Goal: Task Accomplishment & Management: Complete application form

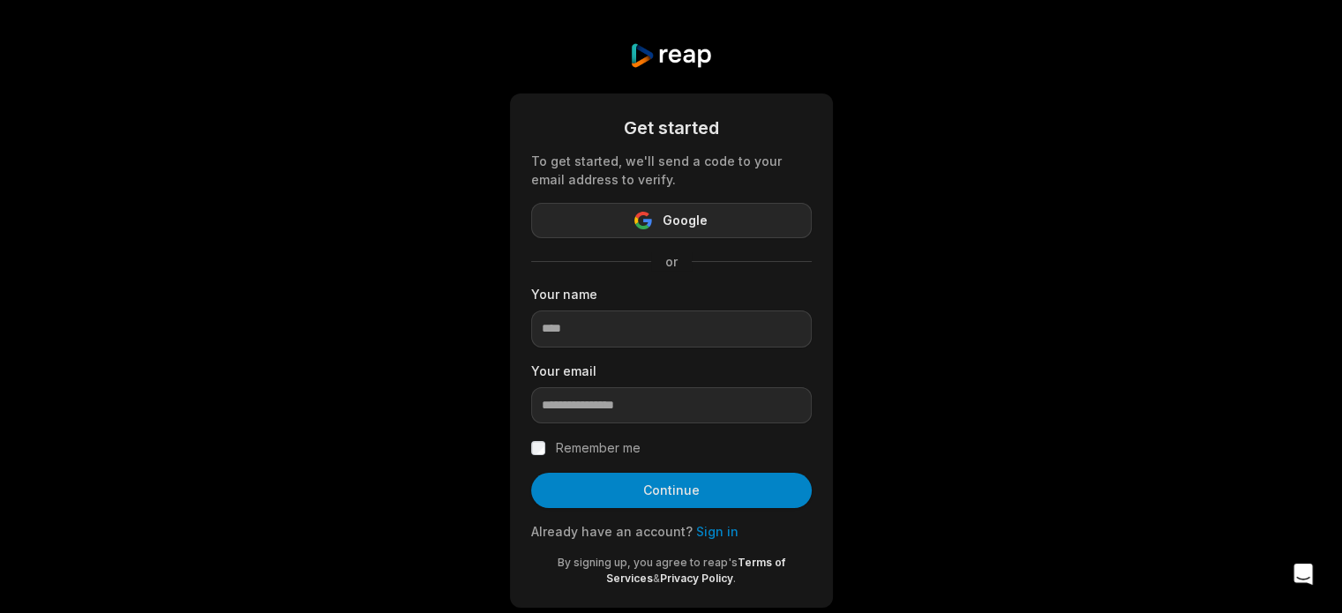
click at [725, 220] on button "Google" at bounding box center [671, 220] width 281 height 35
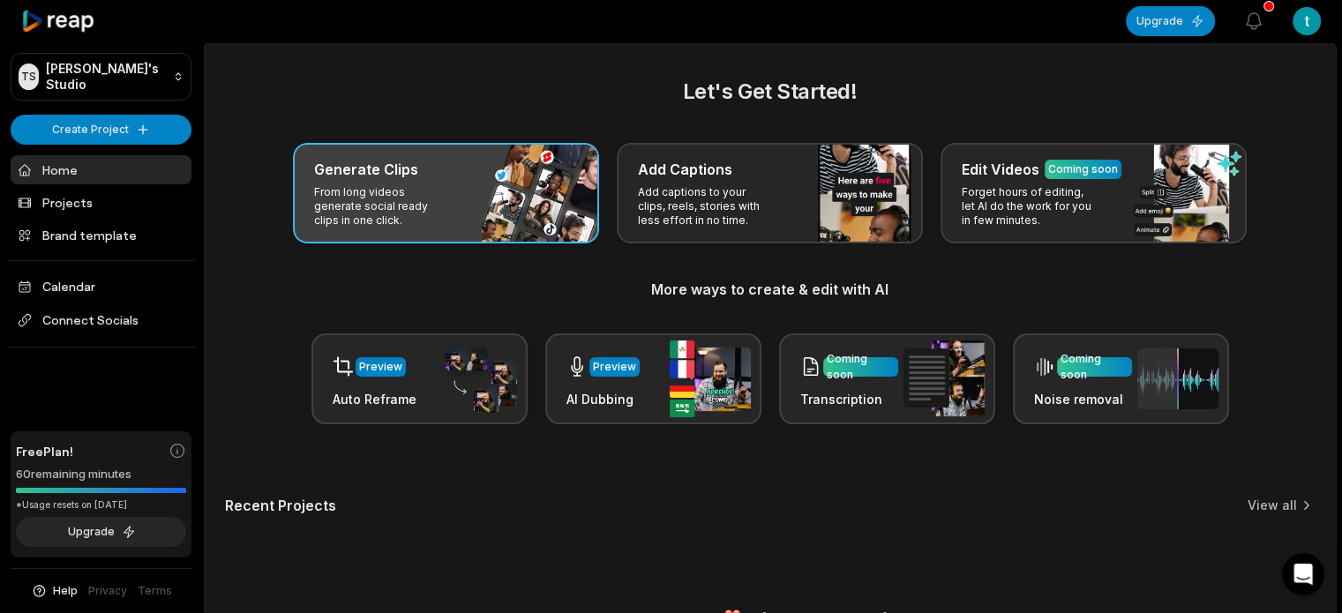
click at [431, 186] on p "From long videos generate social ready clips in one click." at bounding box center [382, 206] width 137 height 42
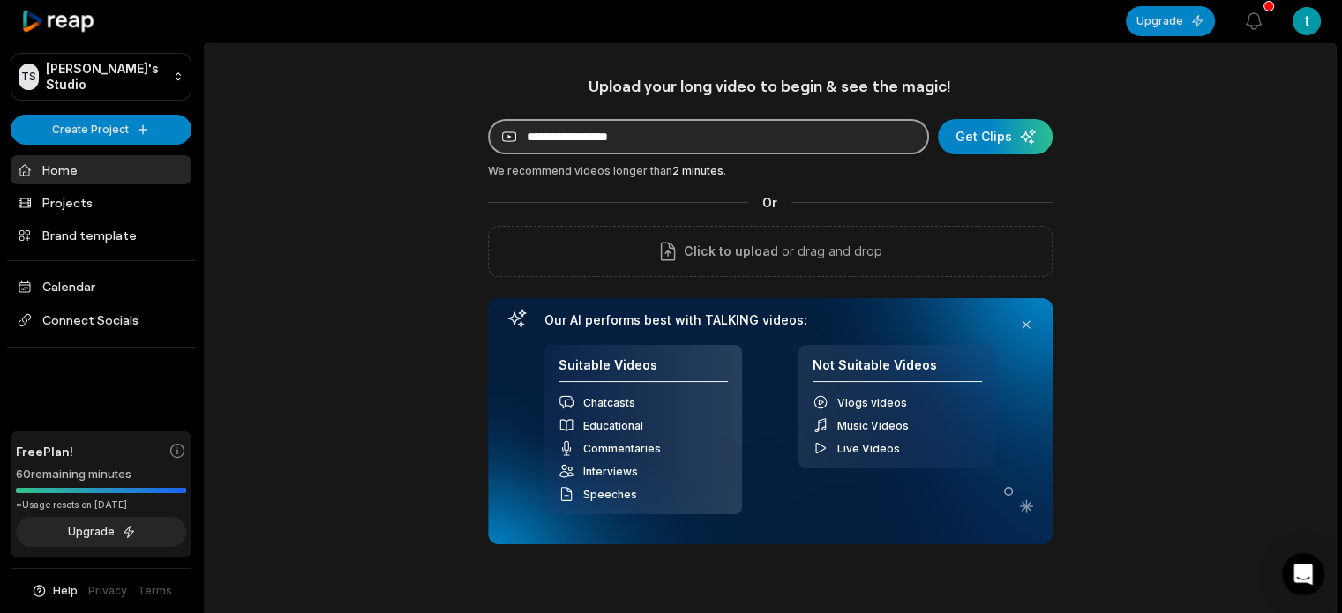
click at [653, 131] on input at bounding box center [708, 136] width 441 height 35
paste input "**********"
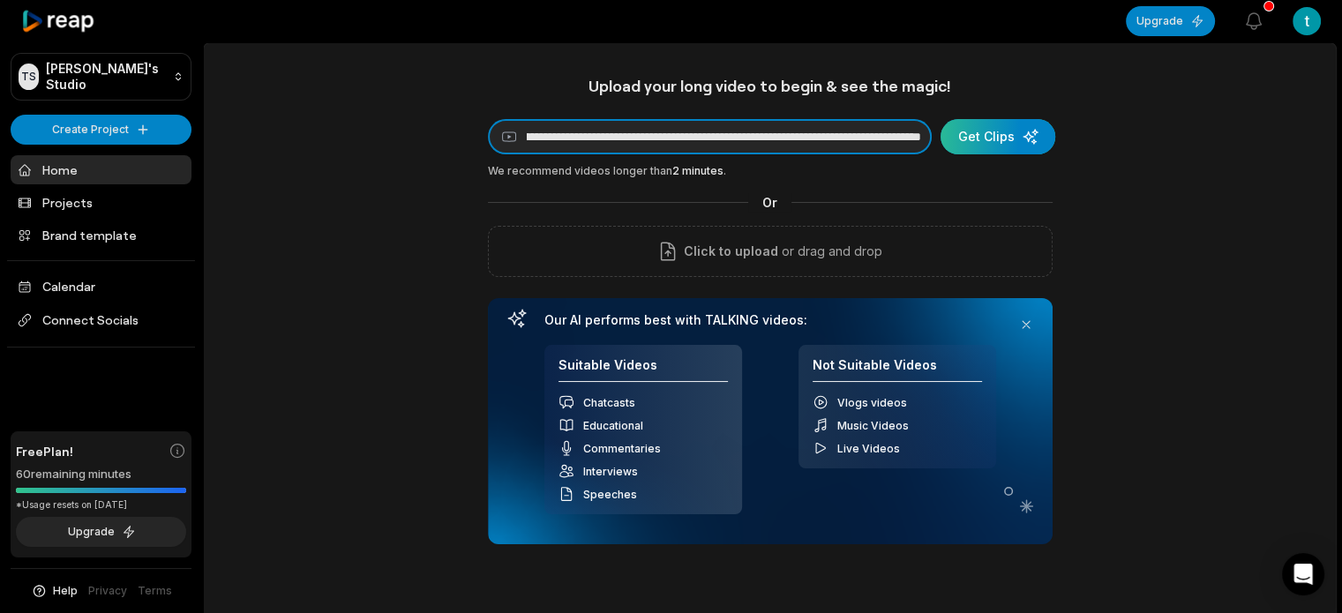
type input "**********"
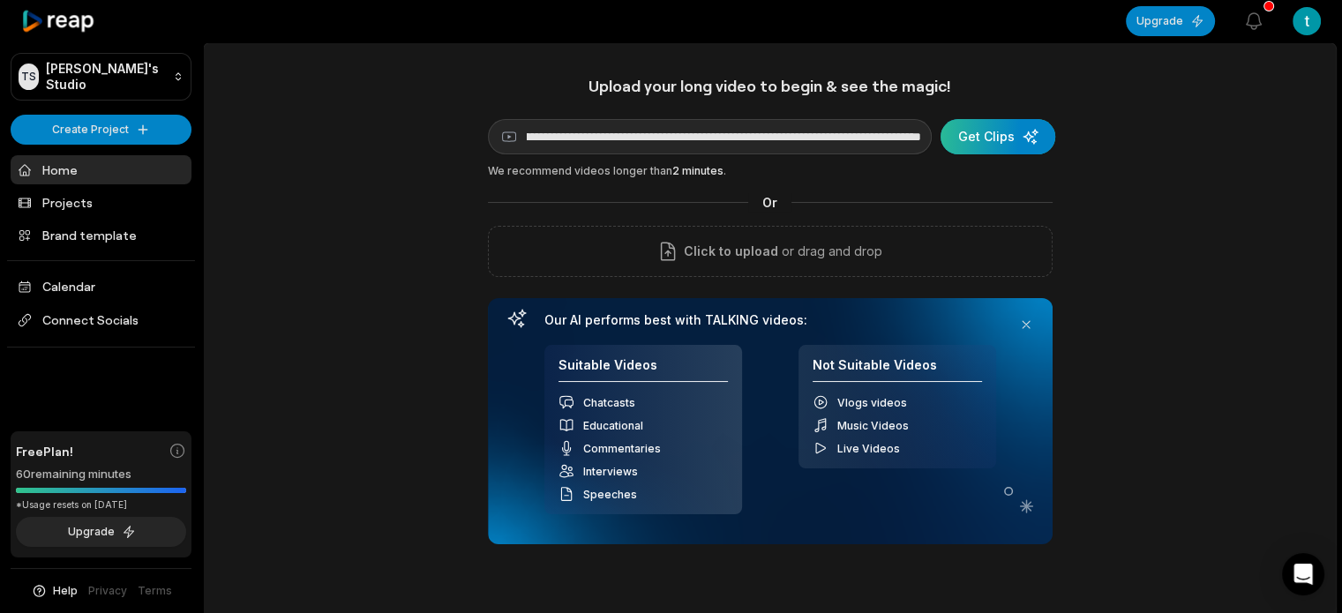
scroll to position [0, 0]
click at [987, 128] on div "submit" at bounding box center [998, 136] width 115 height 35
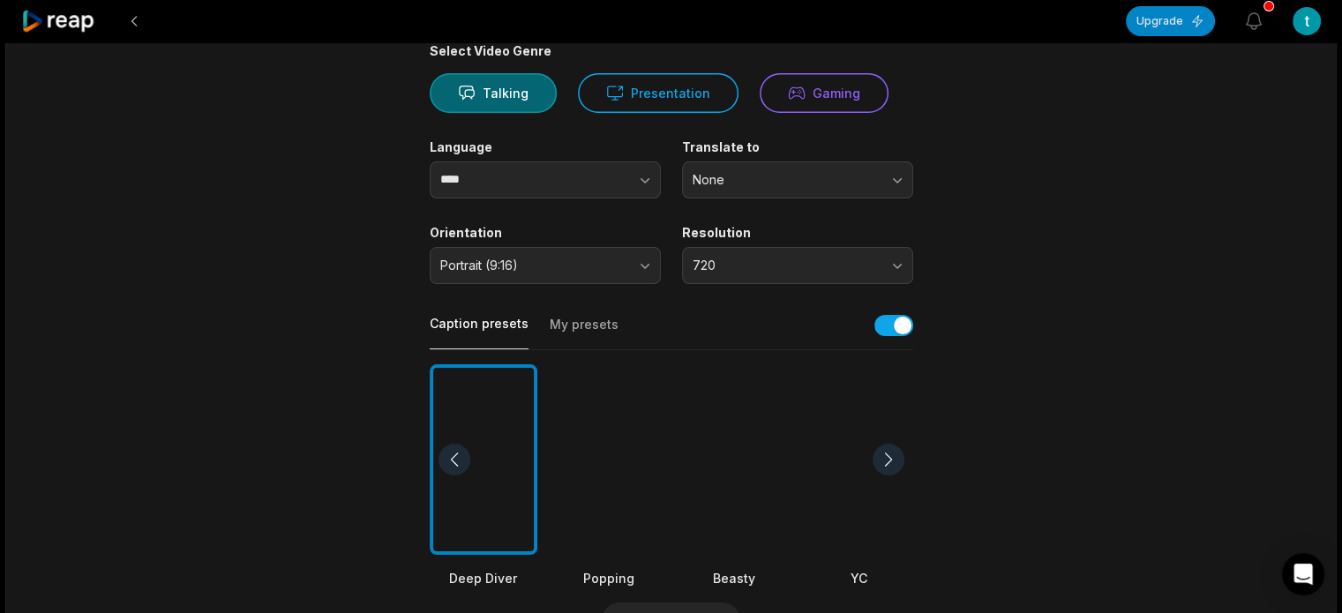
scroll to position [176, 0]
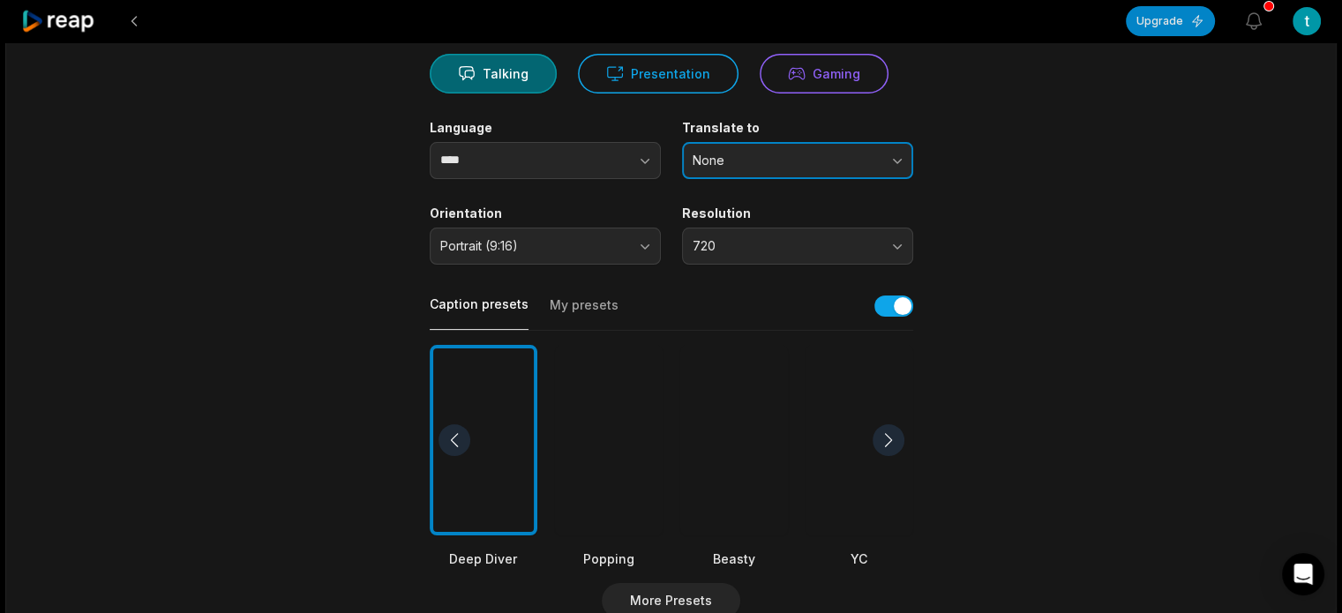
click at [738, 151] on button "None" at bounding box center [797, 160] width 231 height 37
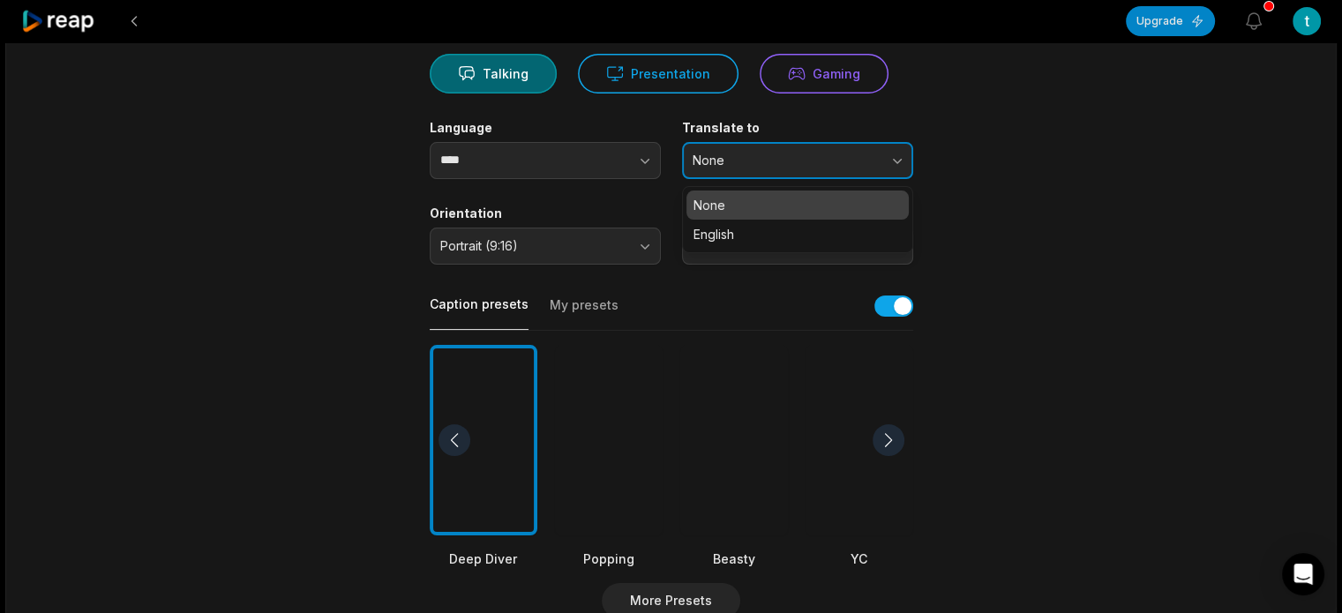
click at [738, 151] on button "None" at bounding box center [797, 160] width 231 height 37
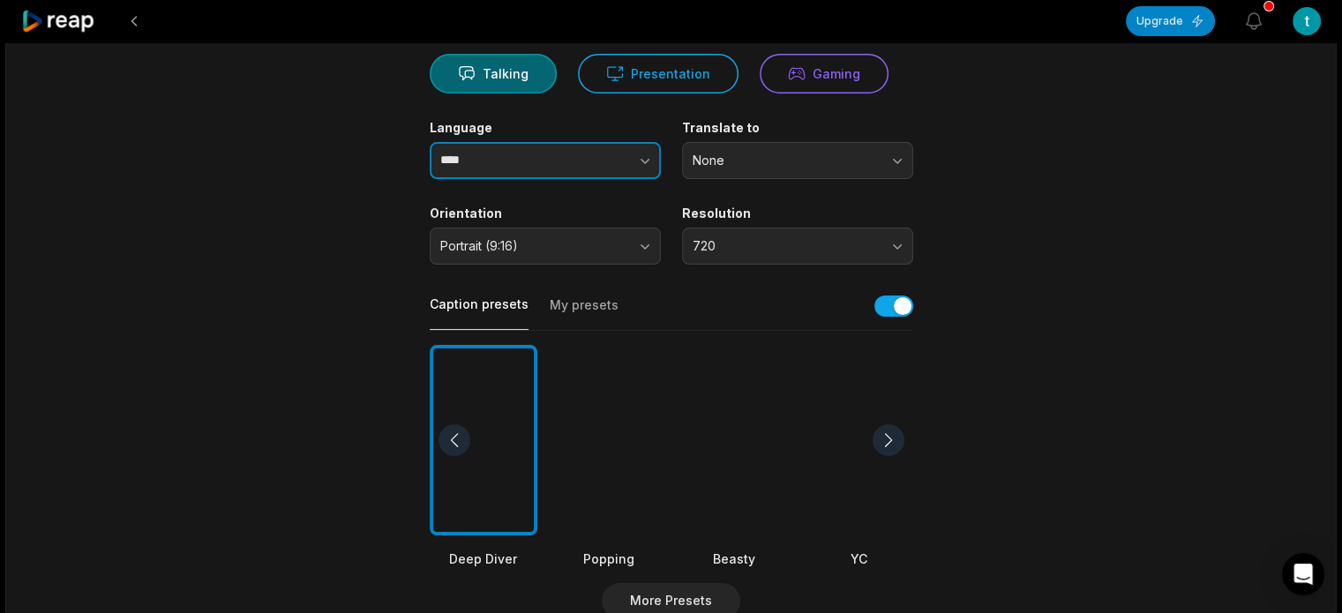
click at [634, 161] on button "button" at bounding box center [609, 160] width 101 height 37
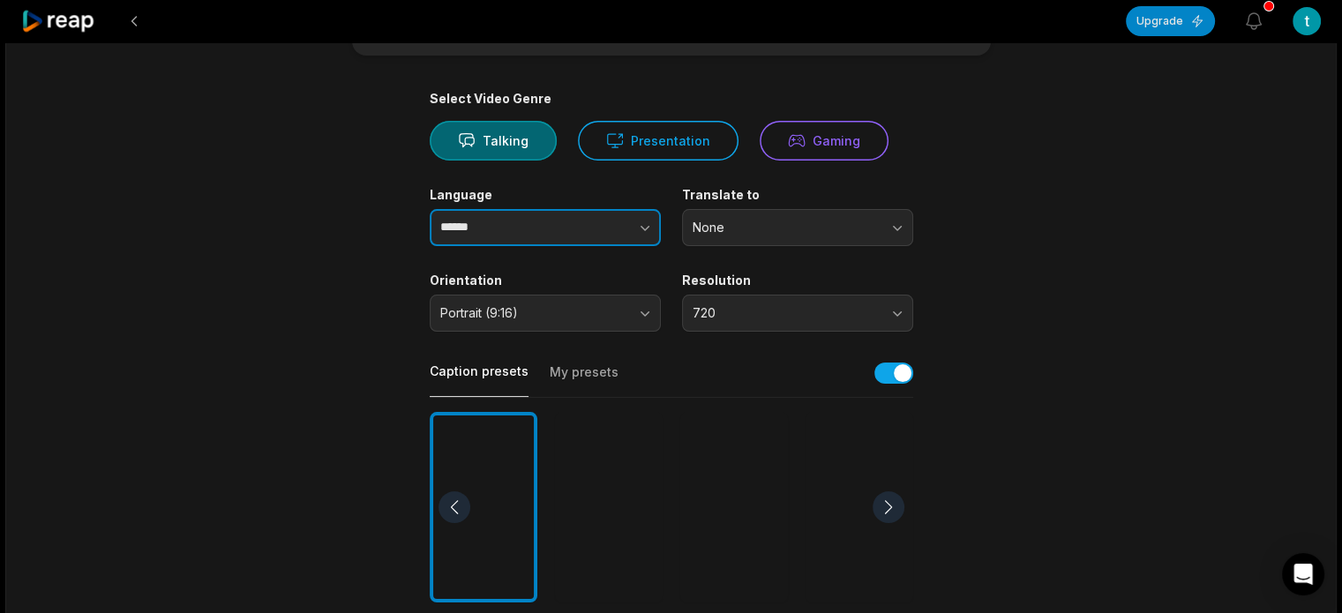
scroll to position [88, 0]
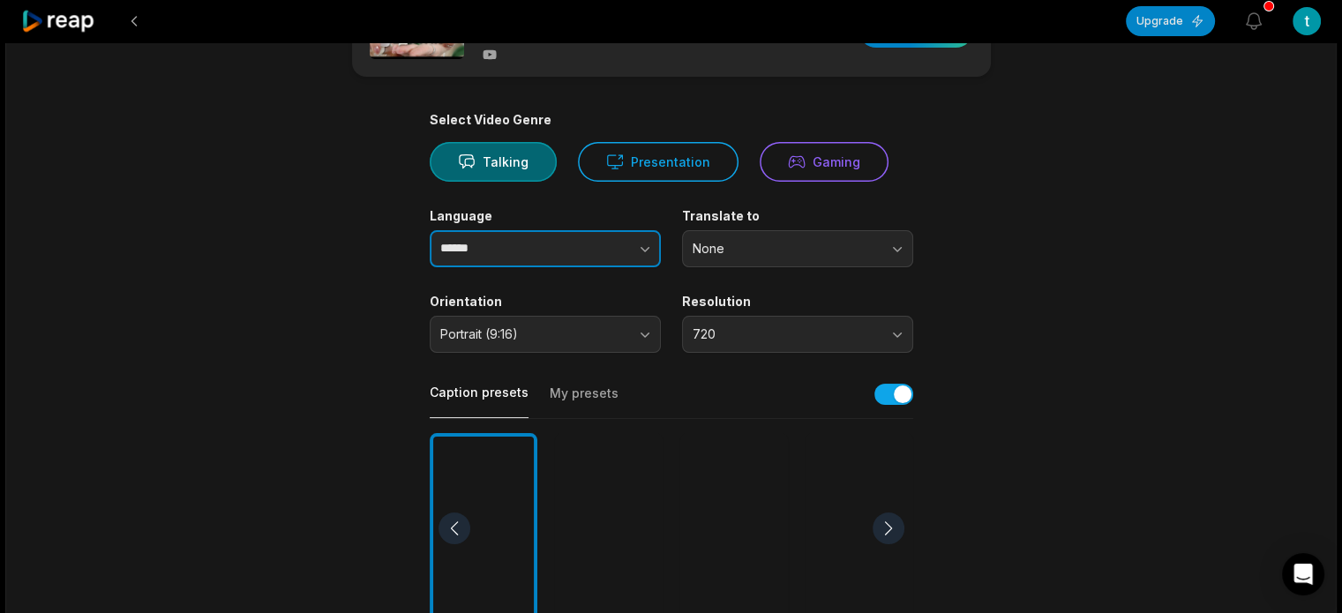
click at [616, 248] on button "button" at bounding box center [609, 248] width 101 height 37
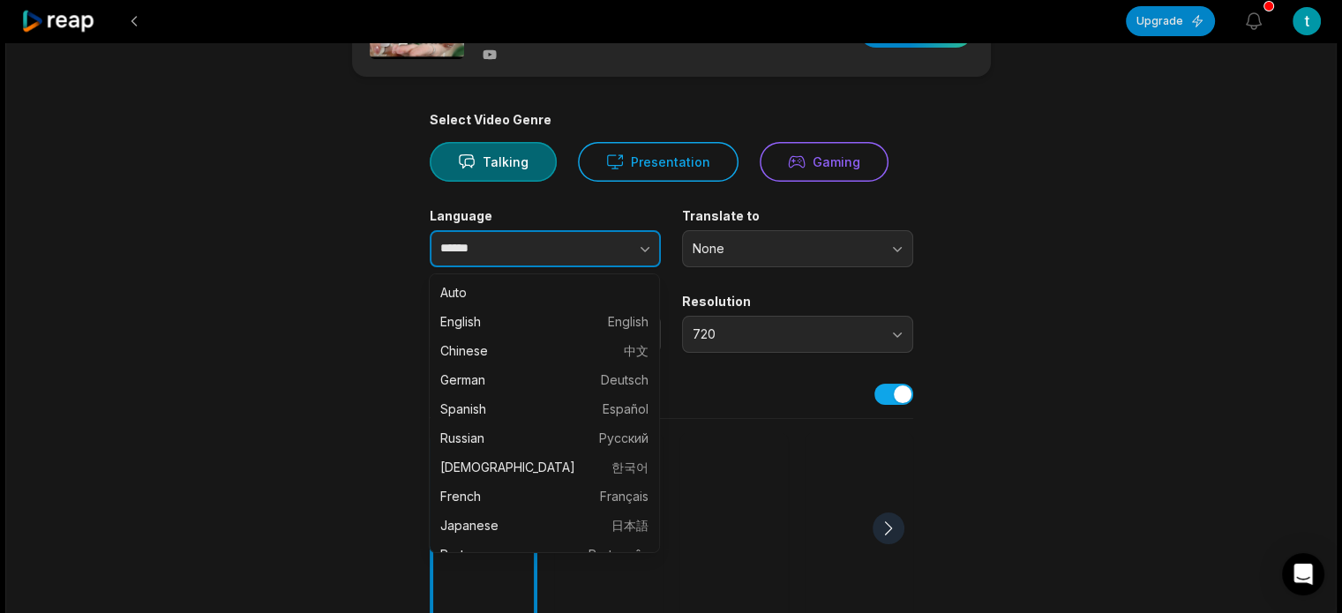
scroll to position [162, 0]
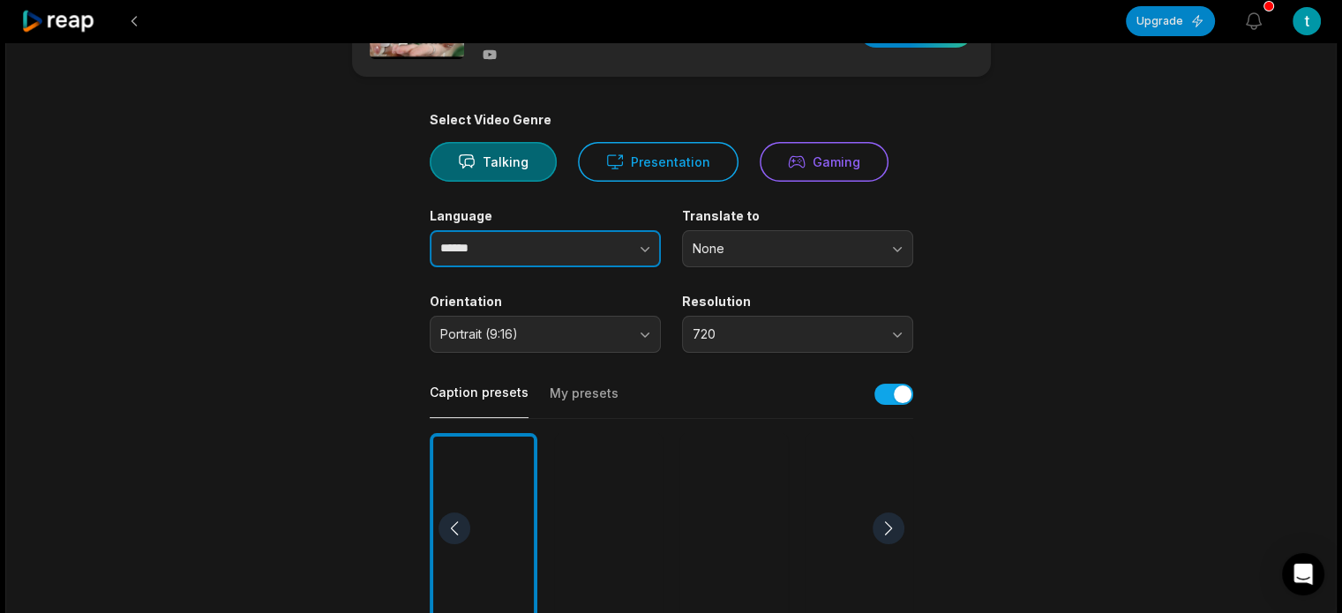
click at [616, 248] on button "button" at bounding box center [609, 248] width 101 height 37
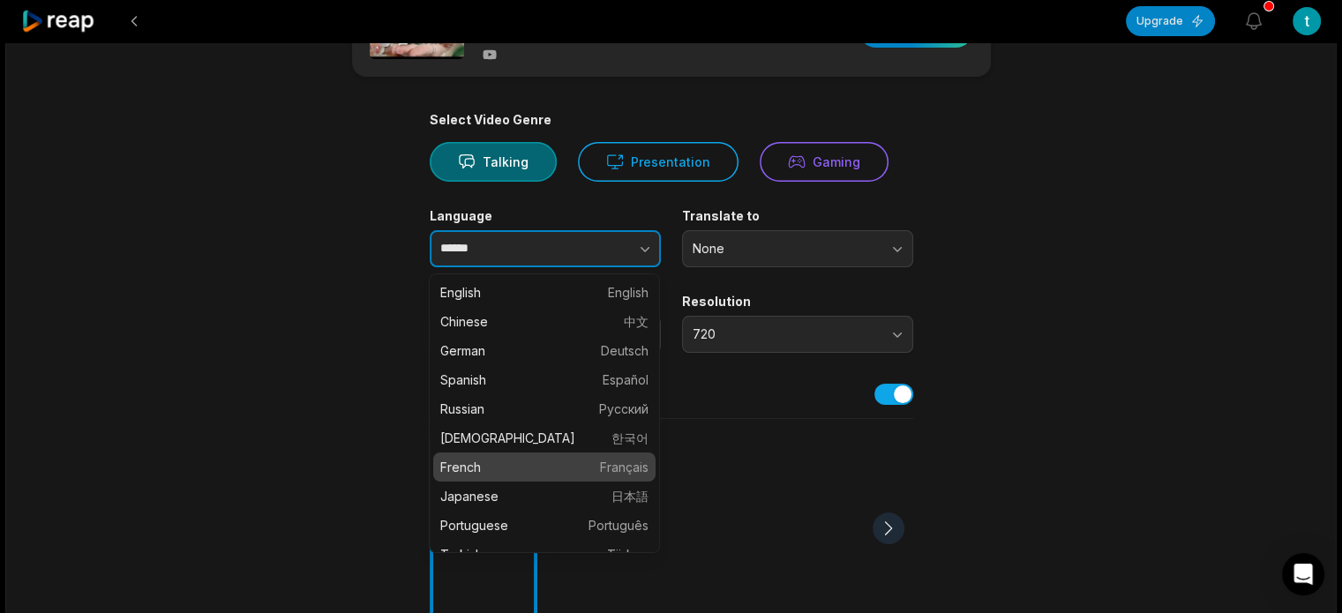
scroll to position [0, 0]
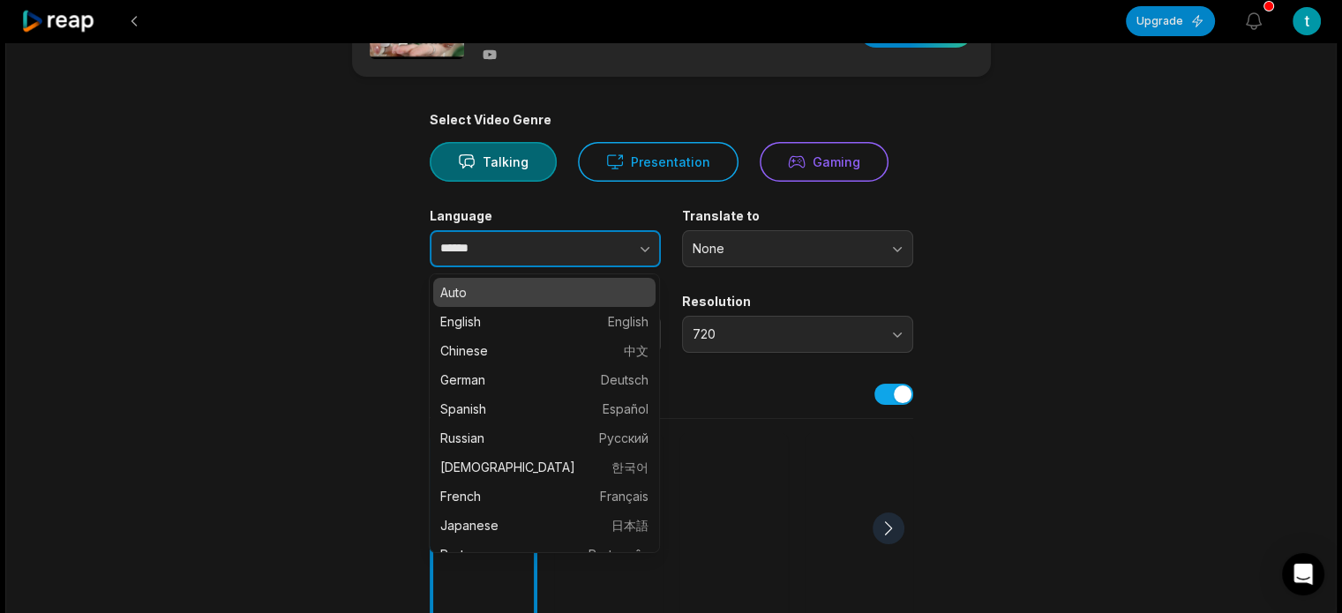
type input "****"
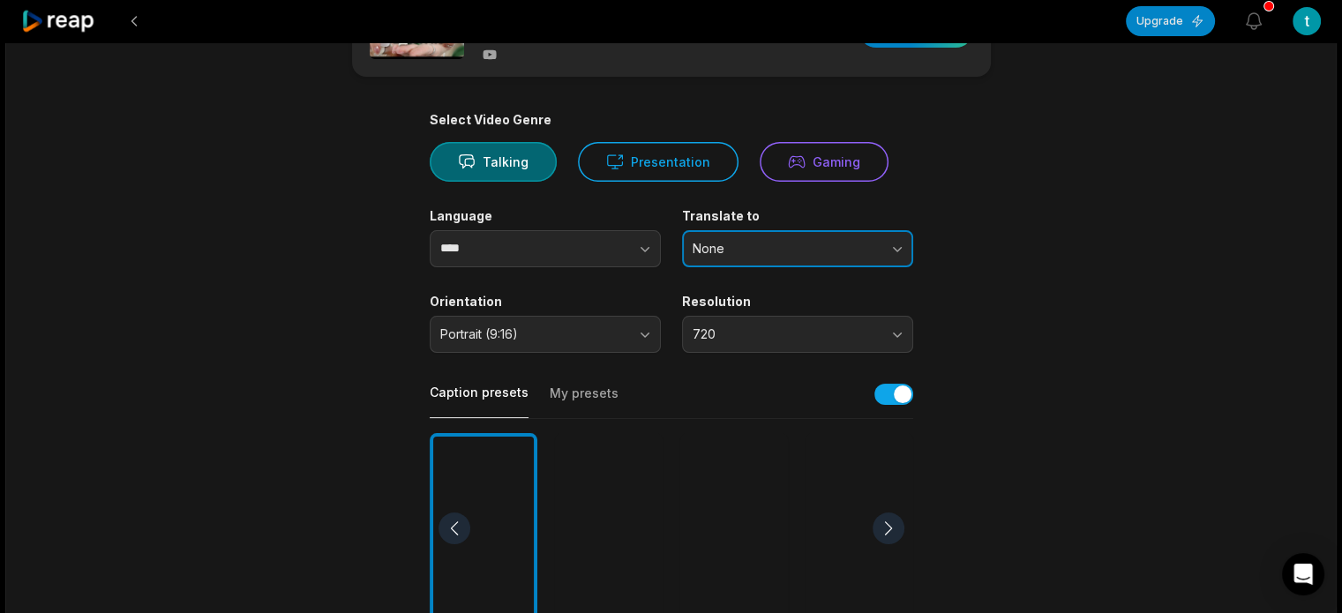
click at [798, 251] on span "None" at bounding box center [785, 249] width 185 height 16
click at [797, 250] on span "None" at bounding box center [785, 249] width 185 height 16
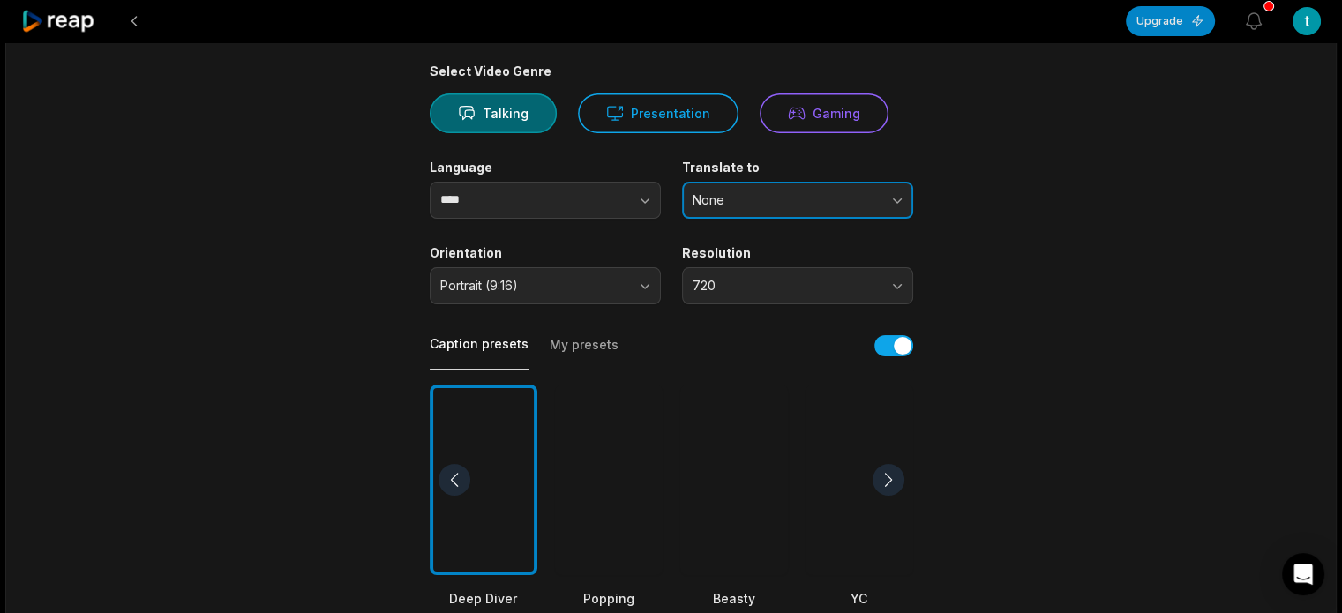
scroll to position [176, 0]
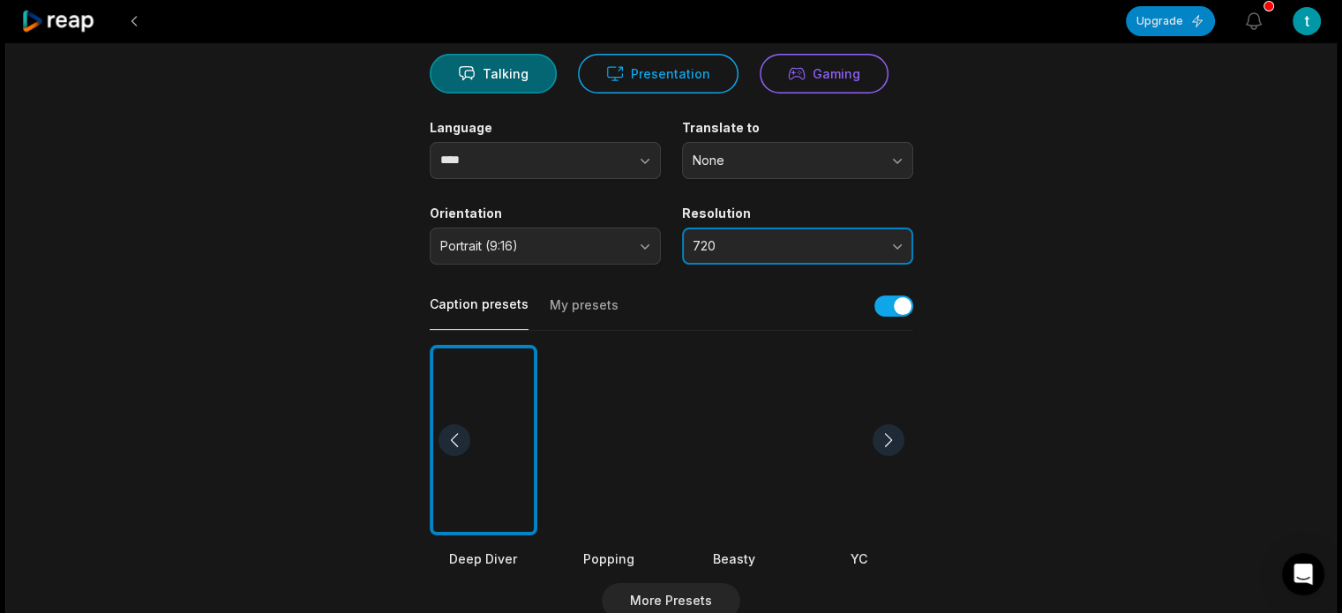
click at [880, 253] on button "720" at bounding box center [797, 246] width 231 height 37
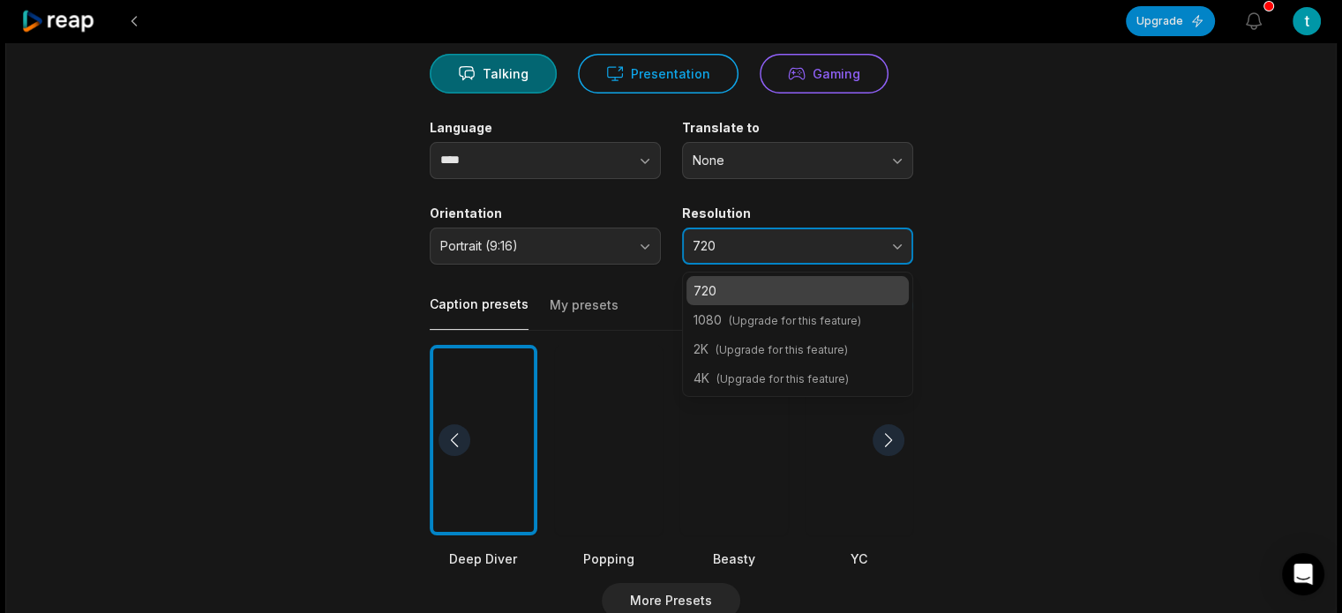
click at [880, 253] on button "720" at bounding box center [797, 246] width 231 height 37
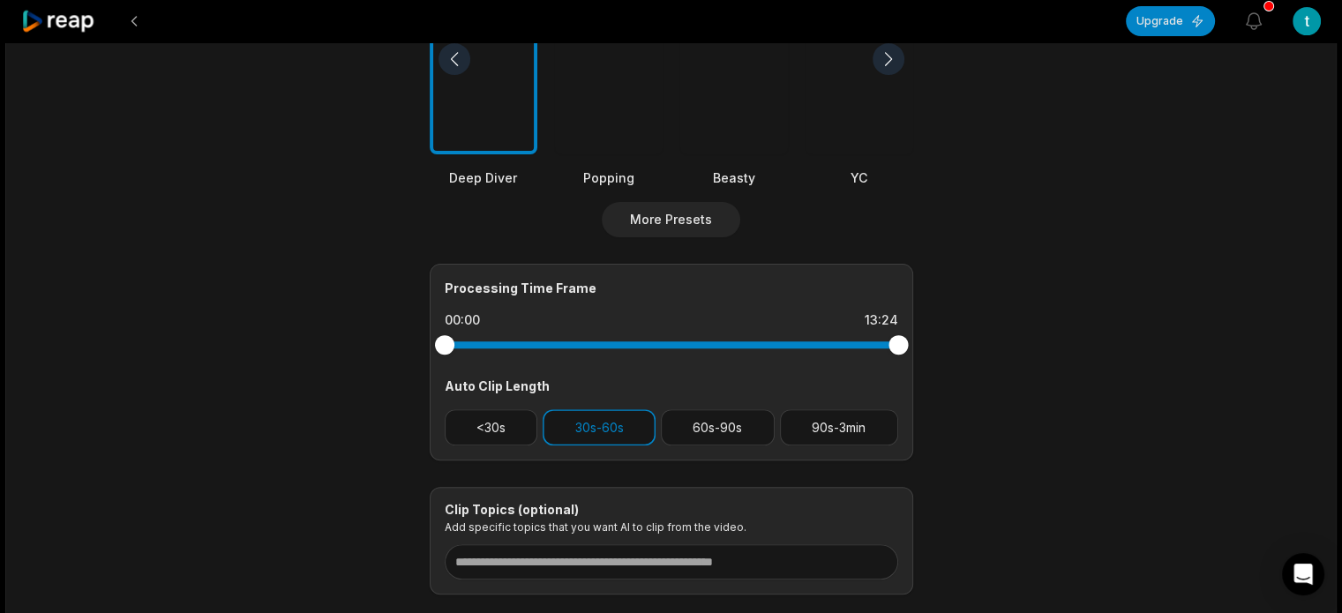
scroll to position [400, 0]
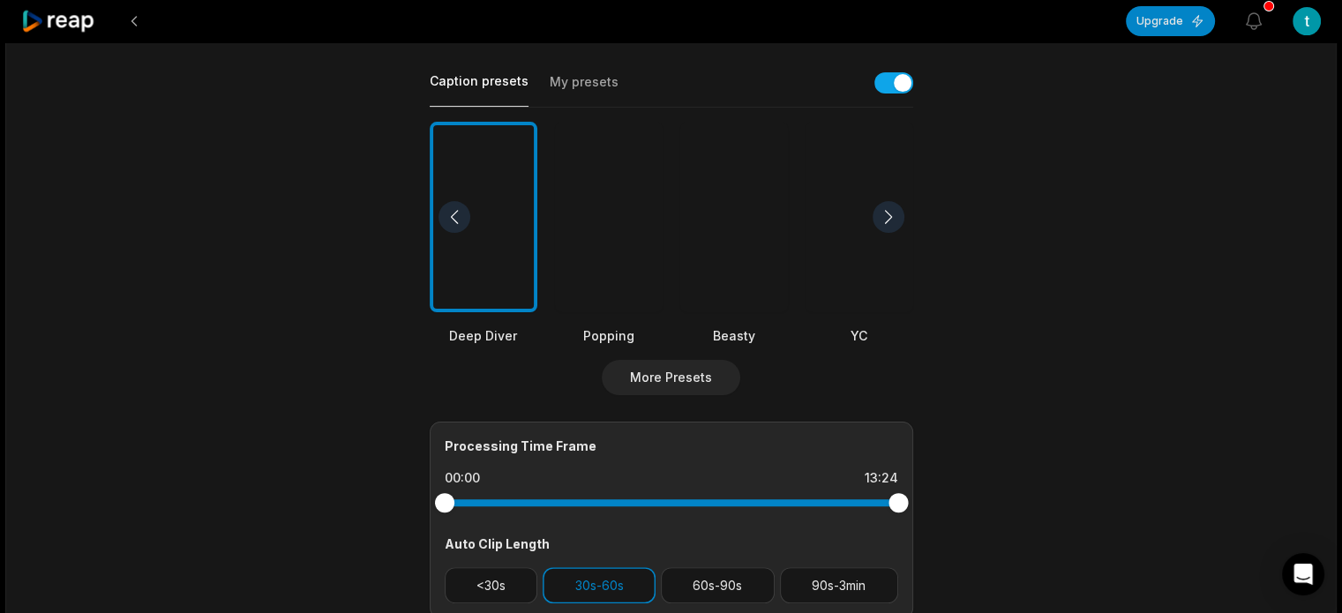
click at [878, 216] on div at bounding box center [889, 217] width 32 height 32
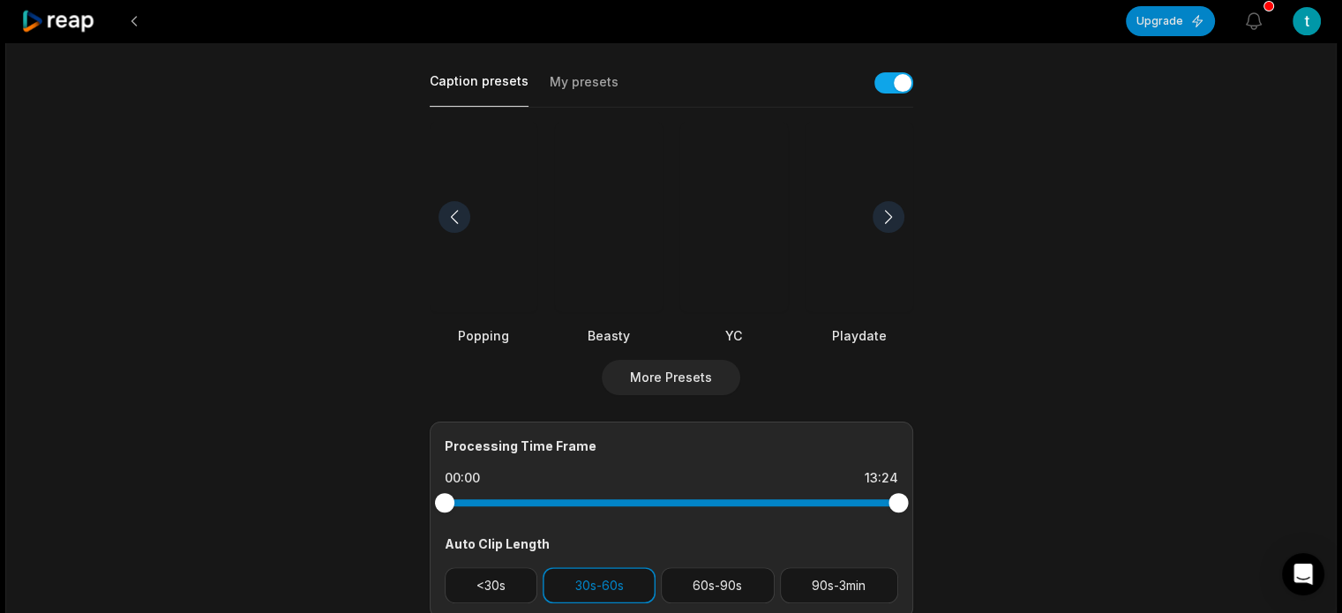
click at [619, 236] on div at bounding box center [609, 217] width 108 height 191
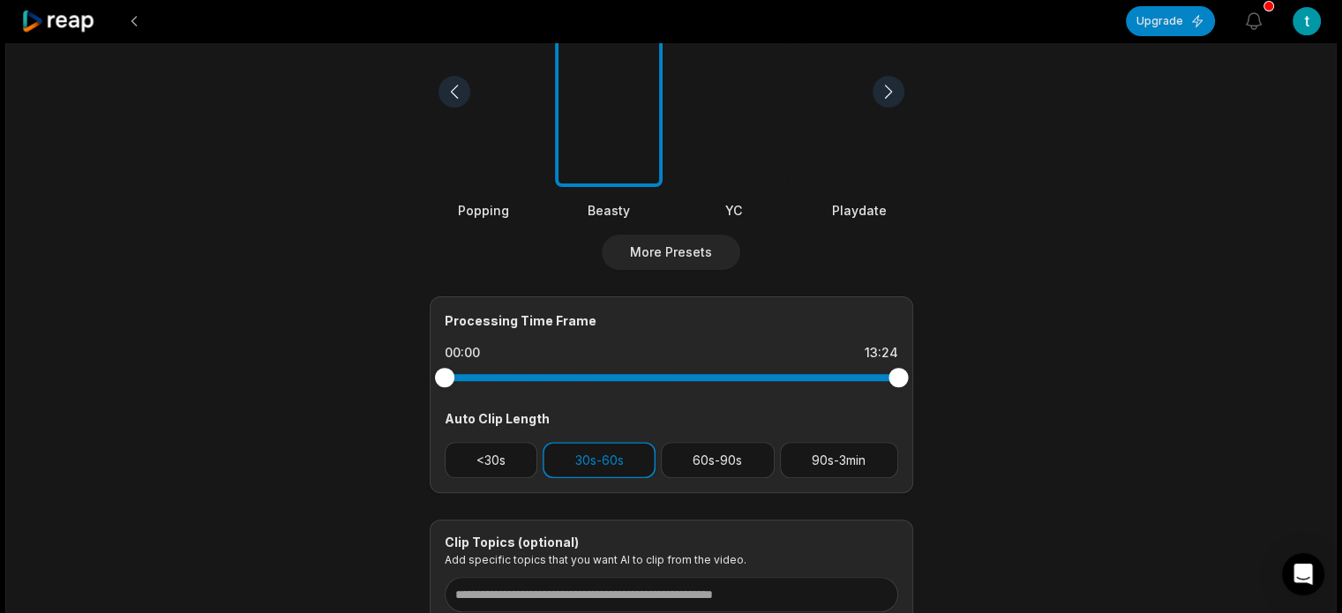
scroll to position [311, 0]
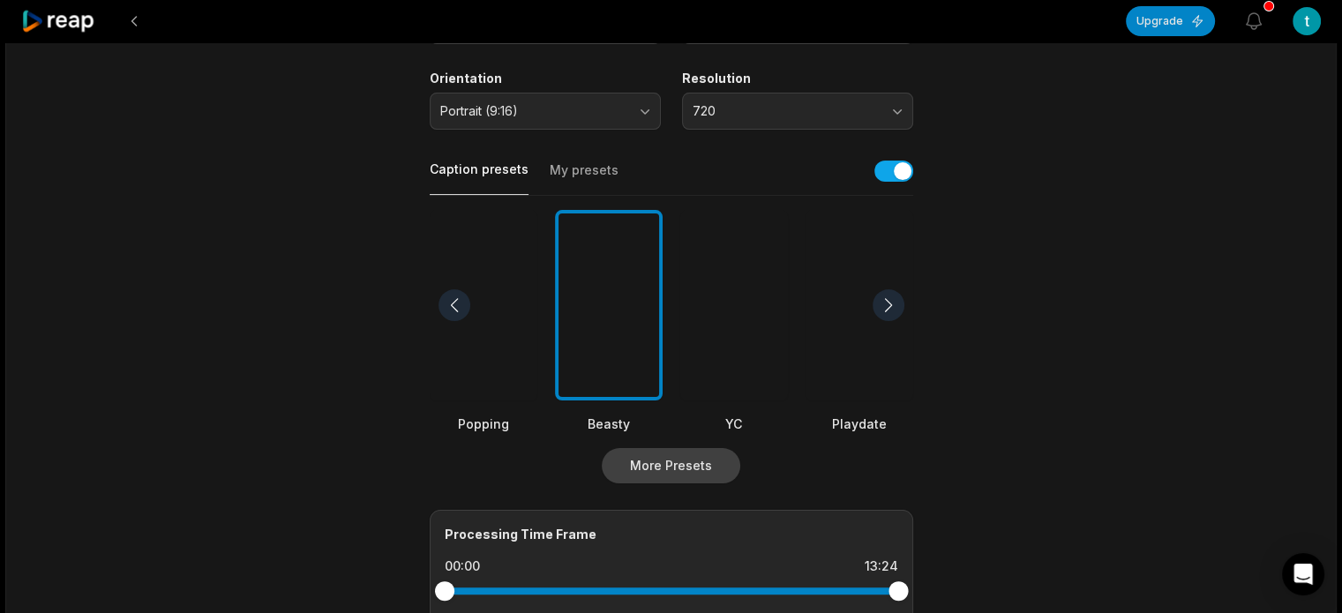
click at [684, 457] on button "More Presets" at bounding box center [671, 465] width 139 height 35
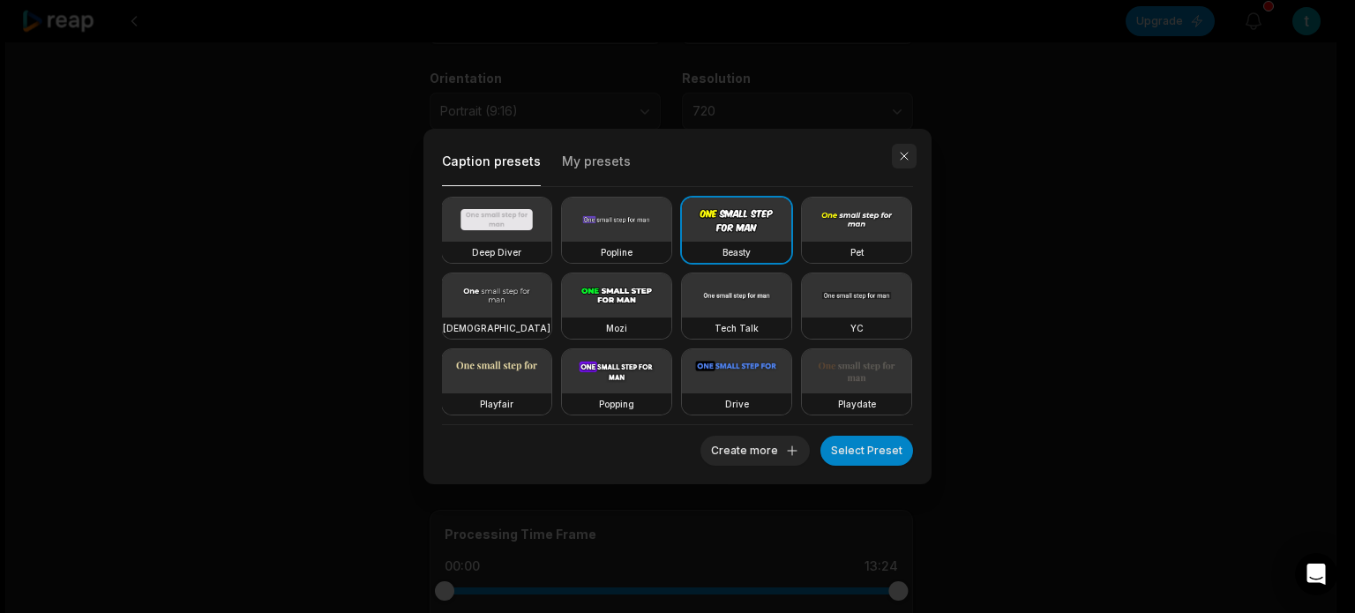
click at [902, 154] on button "button" at bounding box center [904, 156] width 25 height 25
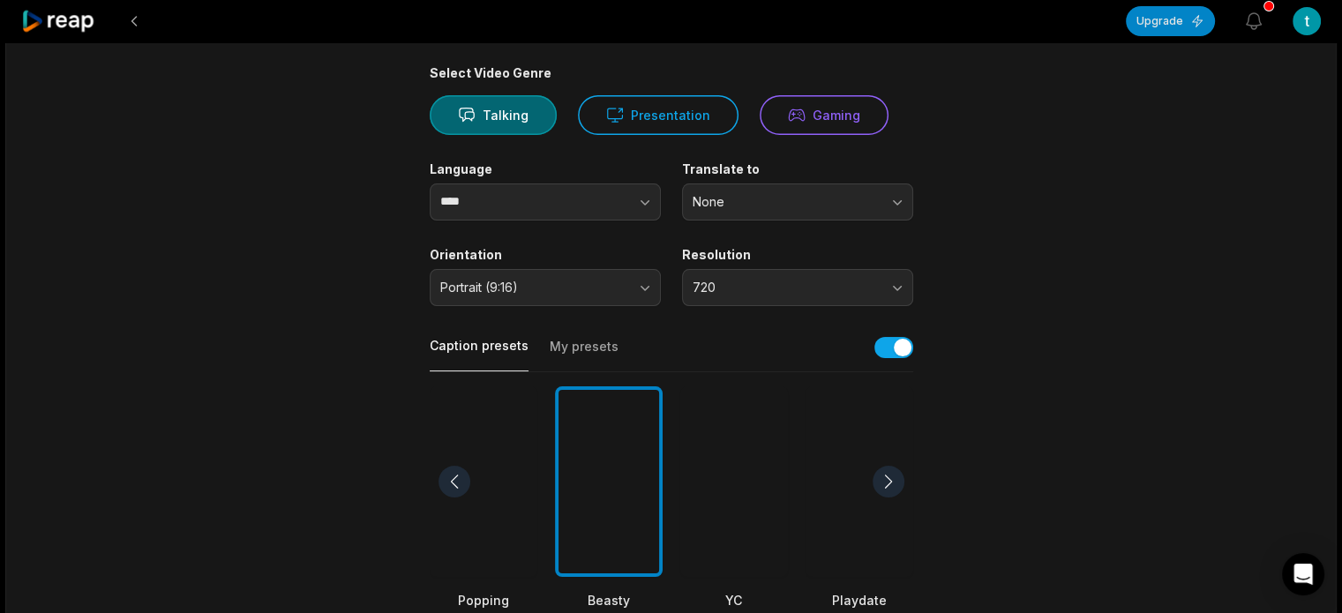
scroll to position [0, 0]
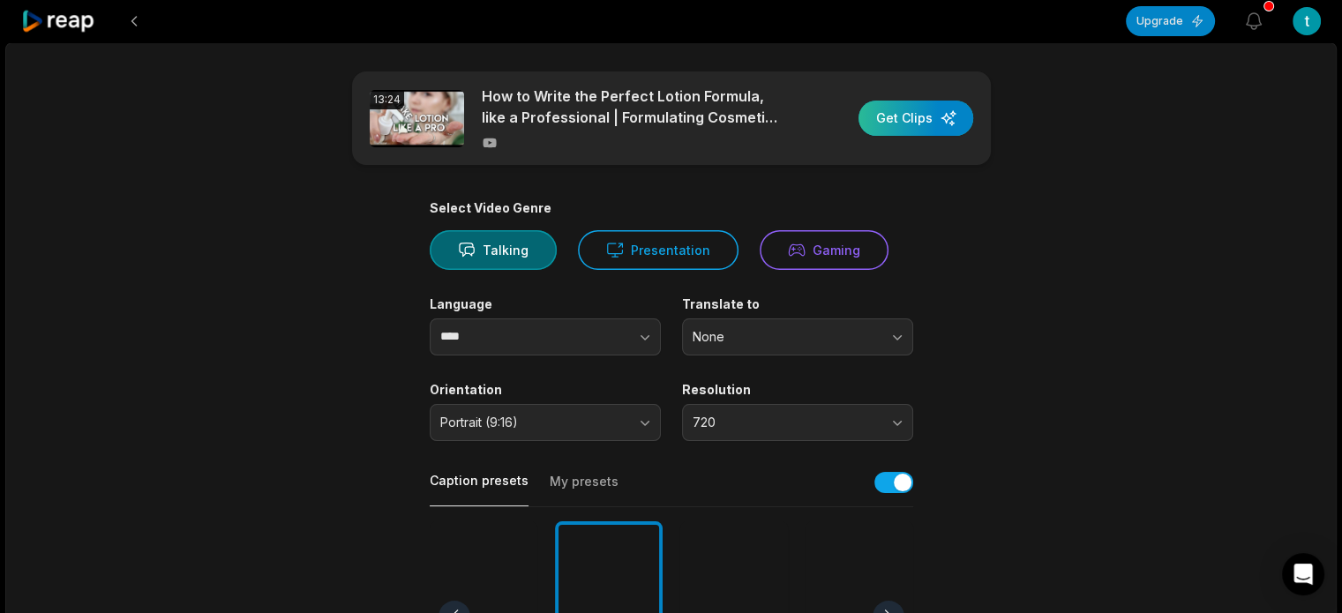
drag, startPoint x: 894, startPoint y: 116, endPoint x: 887, endPoint y: 132, distance: 18.2
click at [895, 116] on div "button" at bounding box center [916, 118] width 115 height 35
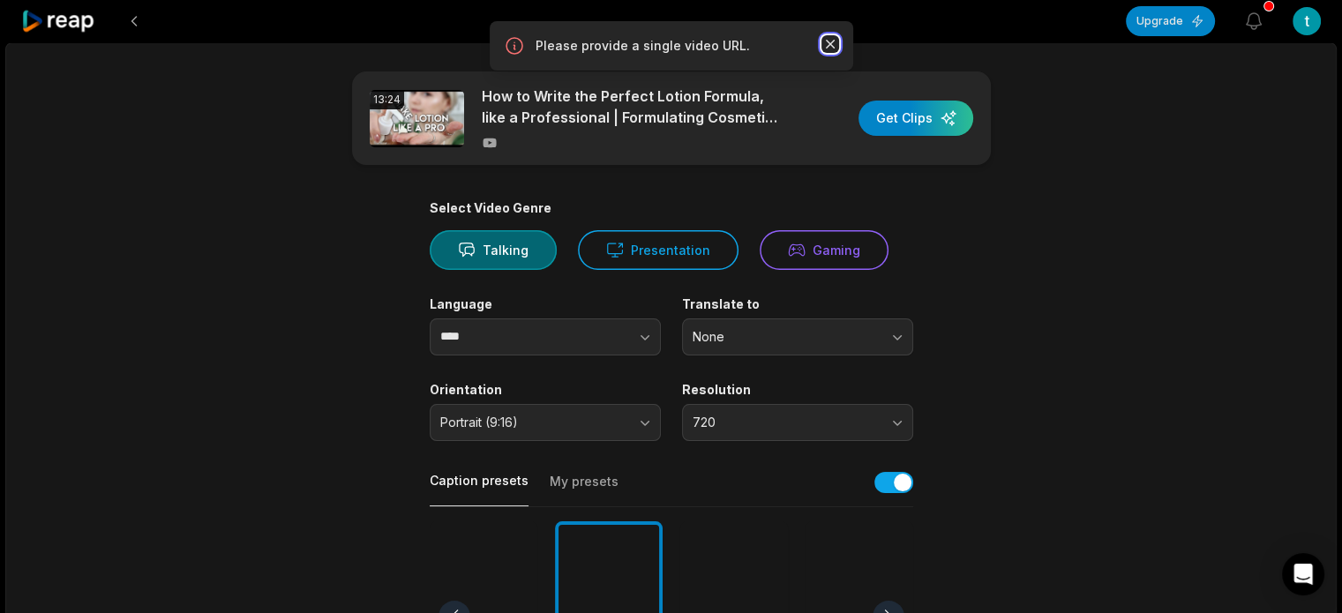
click at [830, 44] on icon "button" at bounding box center [829, 44] width 9 height 9
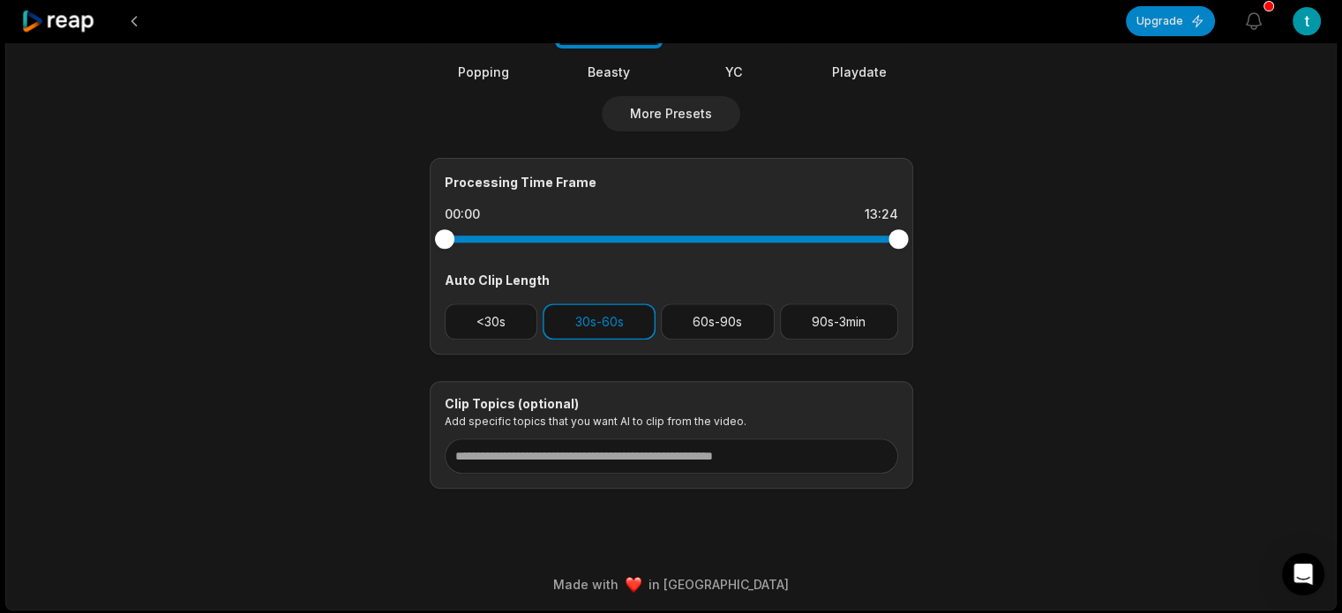
scroll to position [664, 0]
click at [584, 321] on button "30s-60s" at bounding box center [599, 321] width 113 height 36
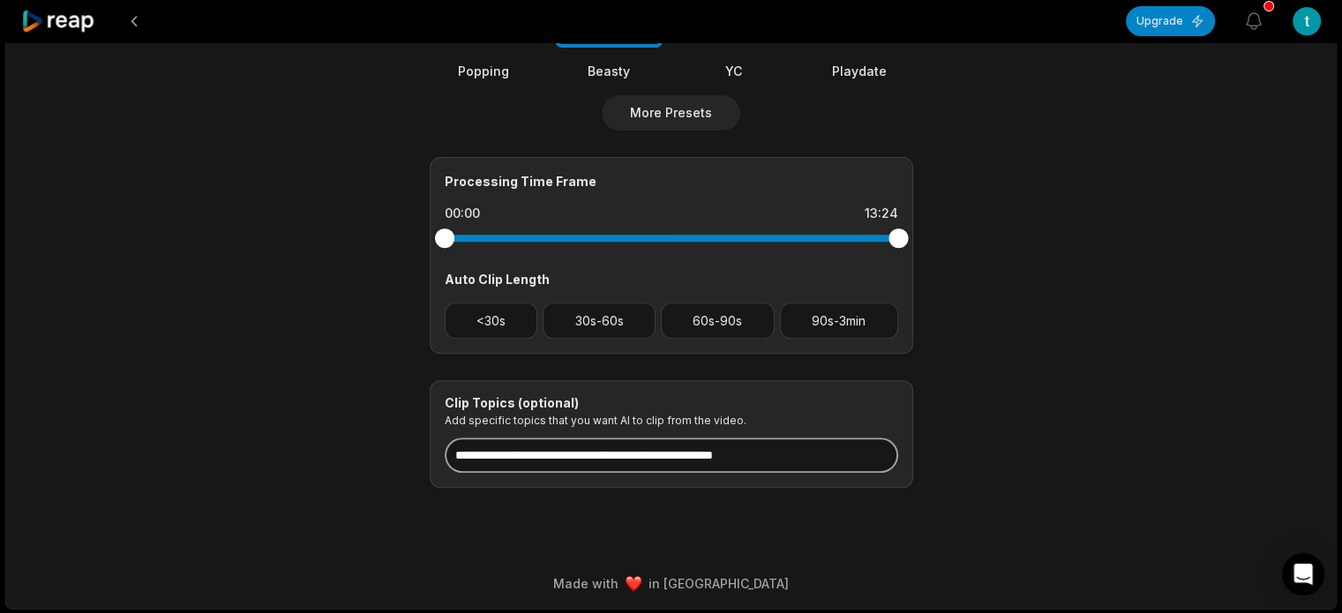
click at [618, 462] on input at bounding box center [672, 455] width 454 height 35
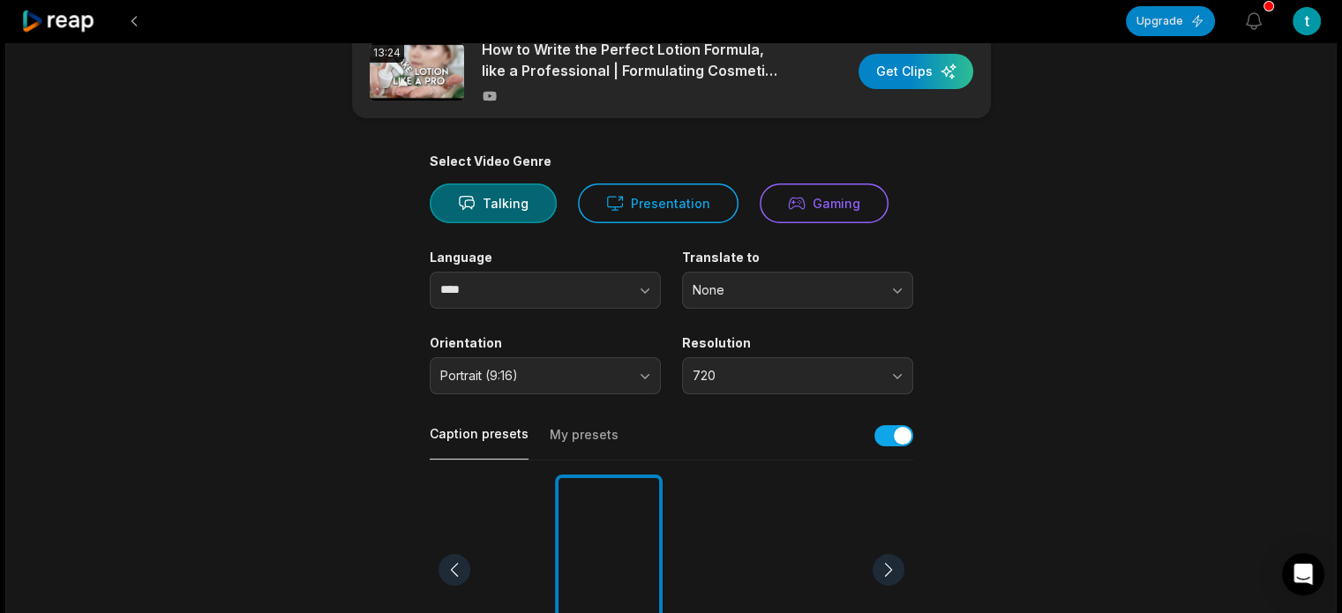
scroll to position [0, 0]
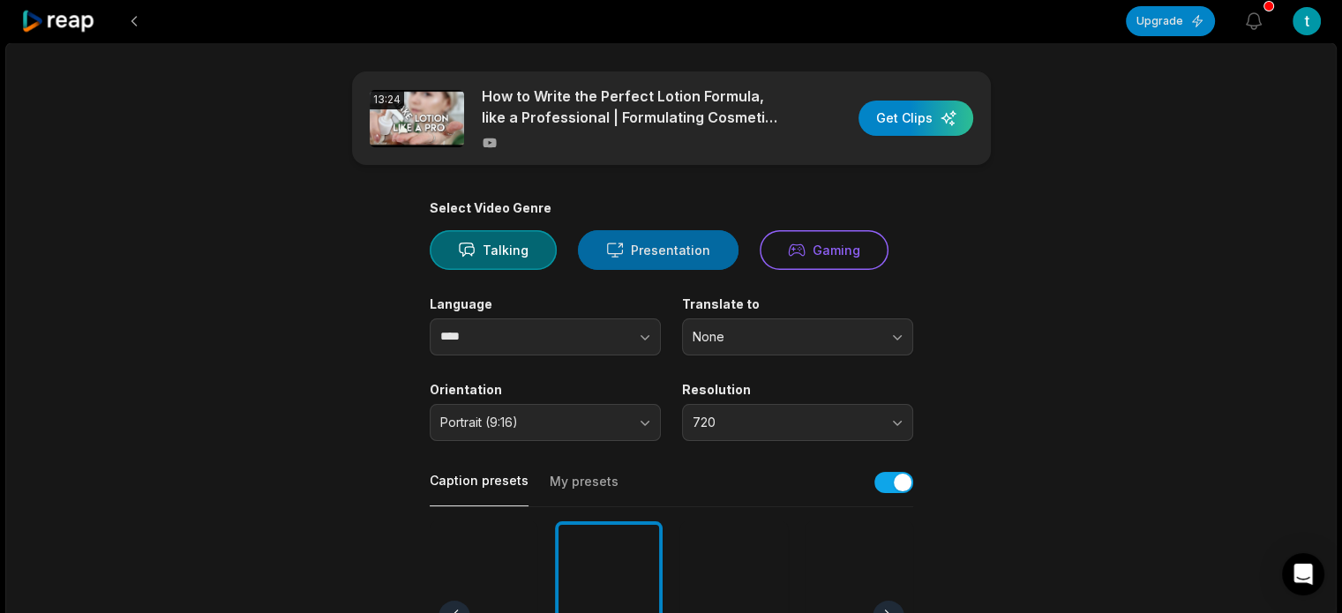
click at [685, 254] on button "Presentation" at bounding box center [658, 250] width 161 height 40
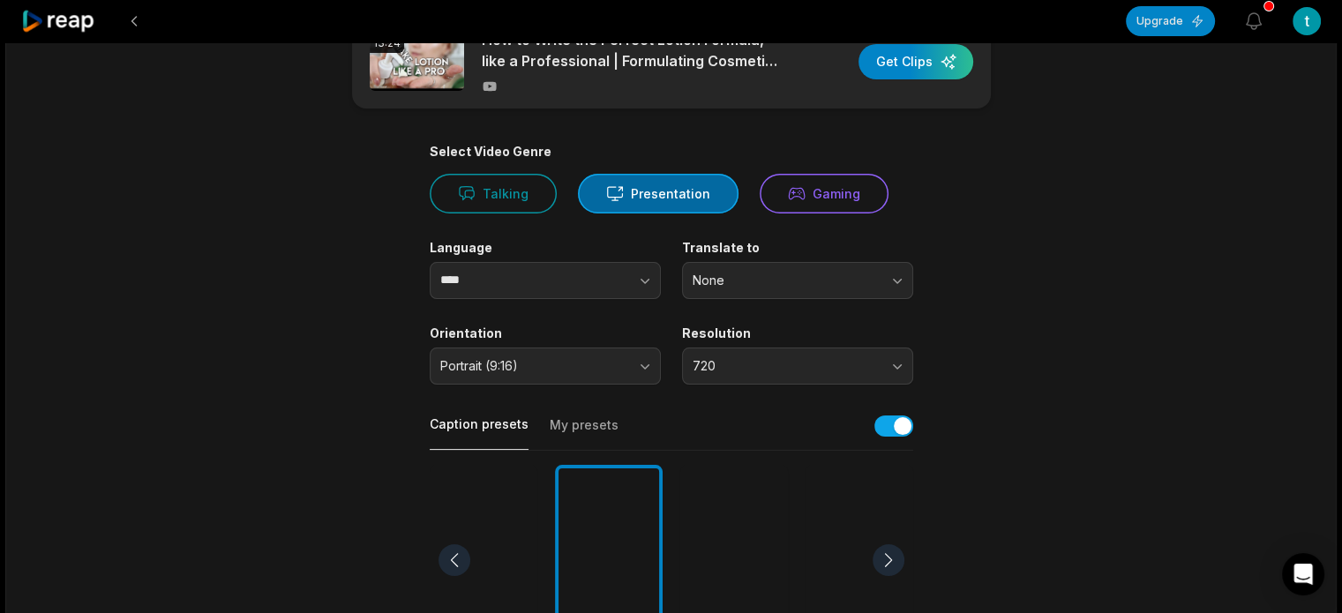
scroll to position [88, 0]
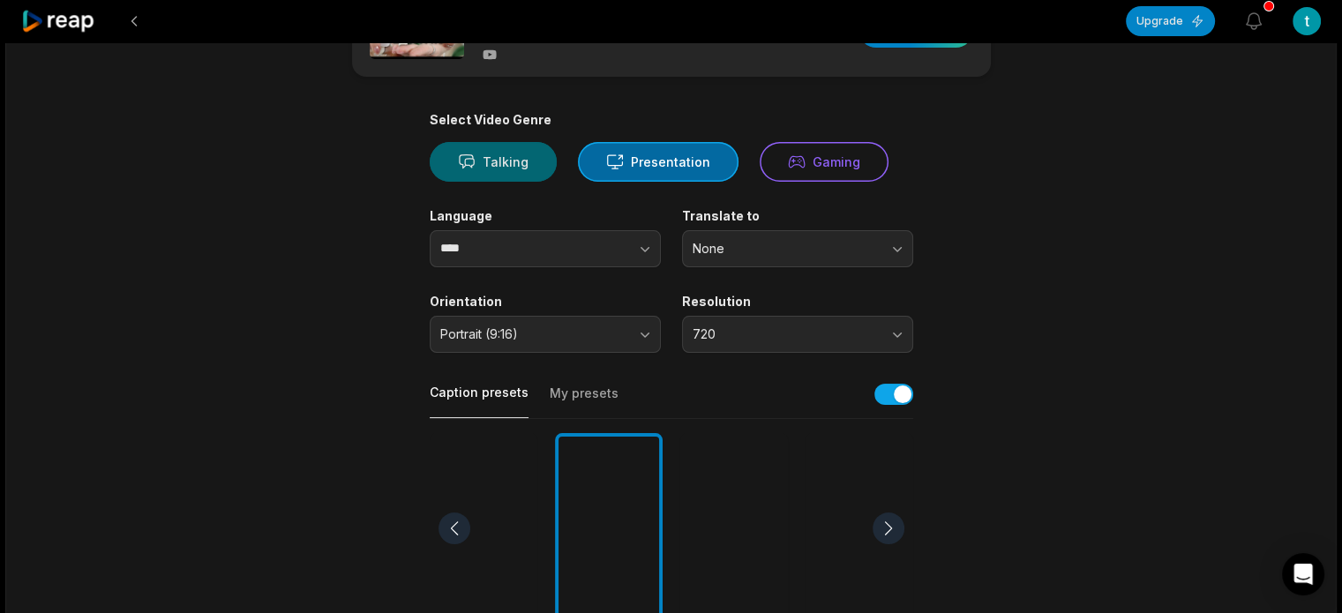
click at [519, 165] on button "Talking" at bounding box center [493, 162] width 127 height 40
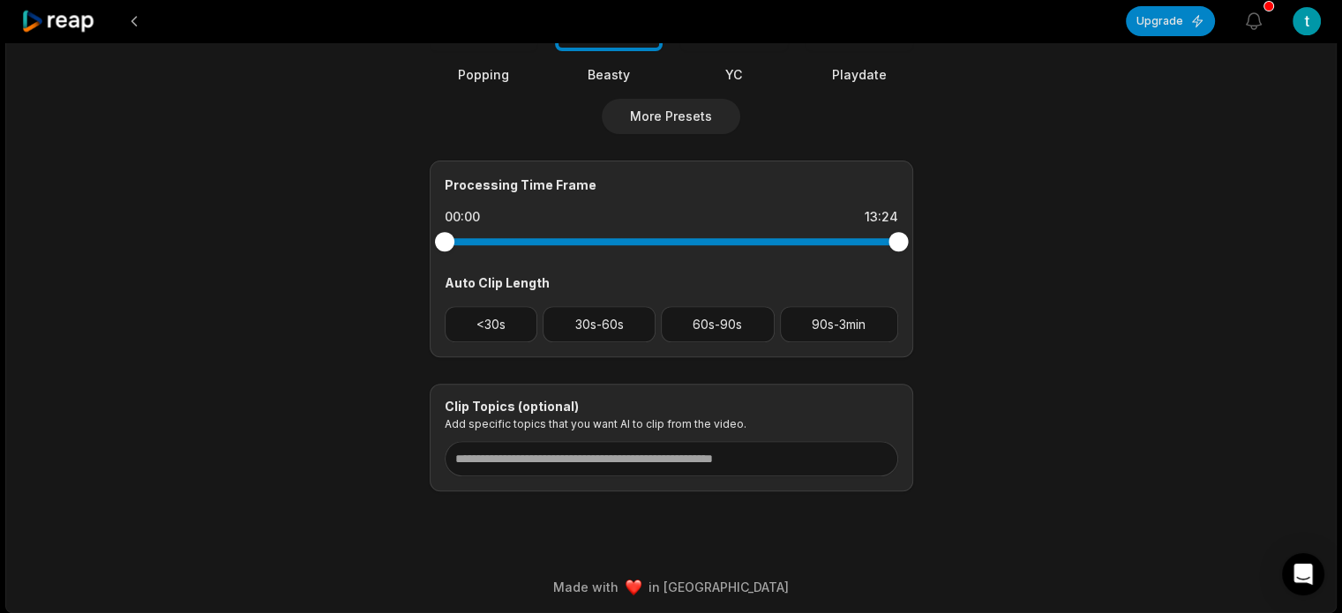
scroll to position [664, 0]
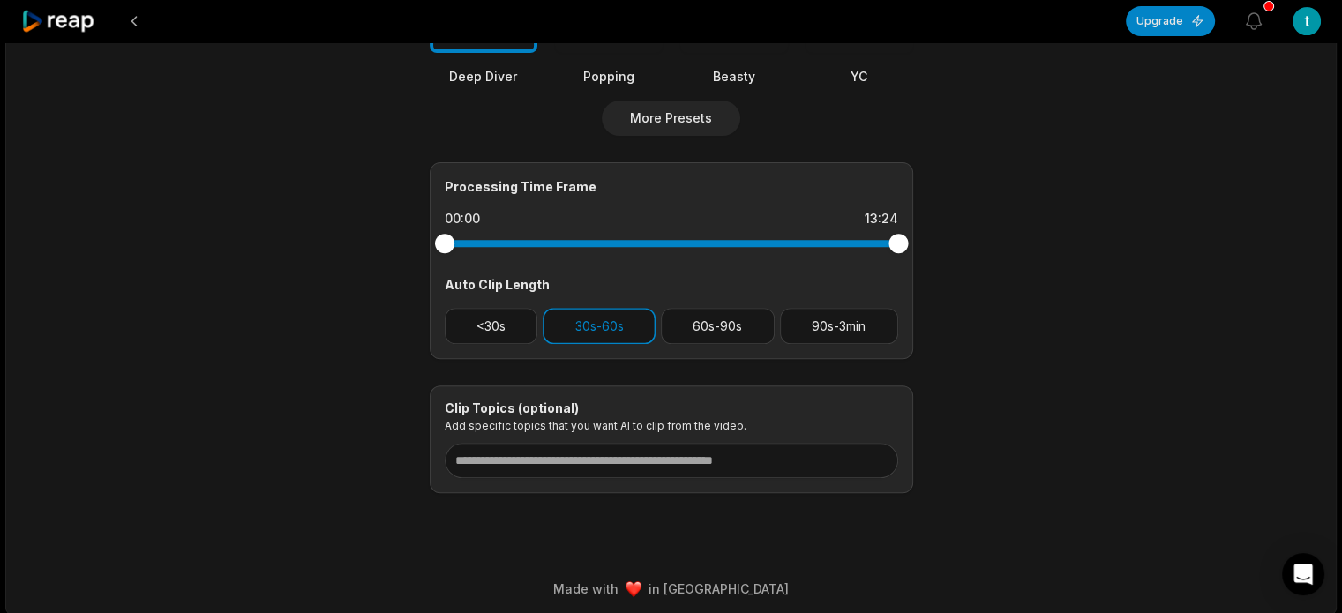
scroll to position [664, 0]
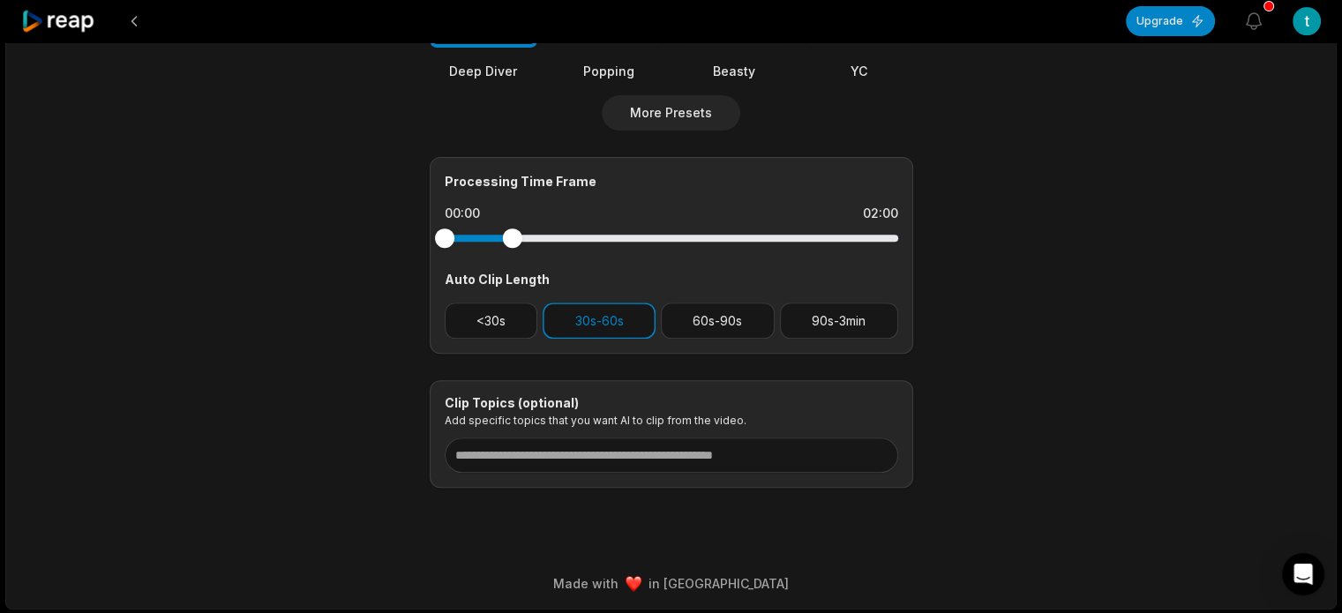
drag, startPoint x: 872, startPoint y: 240, endPoint x: 507, endPoint y: 260, distance: 365.0
click at [507, 260] on div "Processing Time Frame 00:00 02:00 Auto Clip Length <30s 30s-60s 60s-90s 90s-3min" at bounding box center [672, 255] width 484 height 197
drag, startPoint x: 513, startPoint y: 243, endPoint x: 951, endPoint y: 222, distance: 439.0
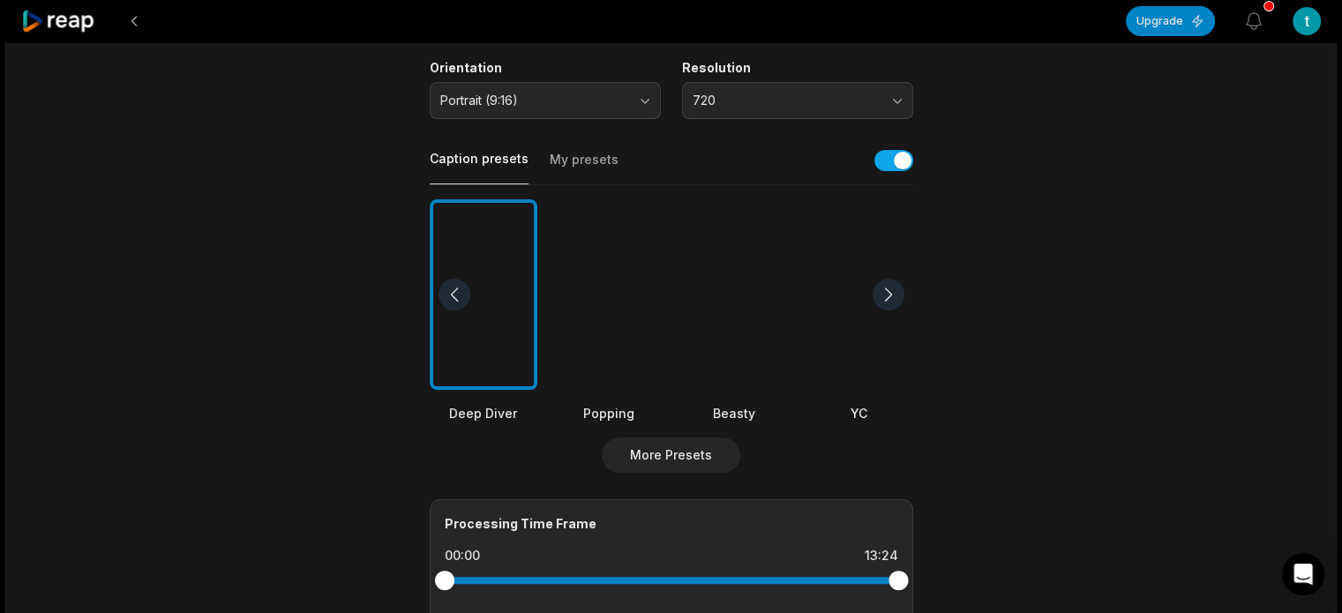
scroll to position [311, 0]
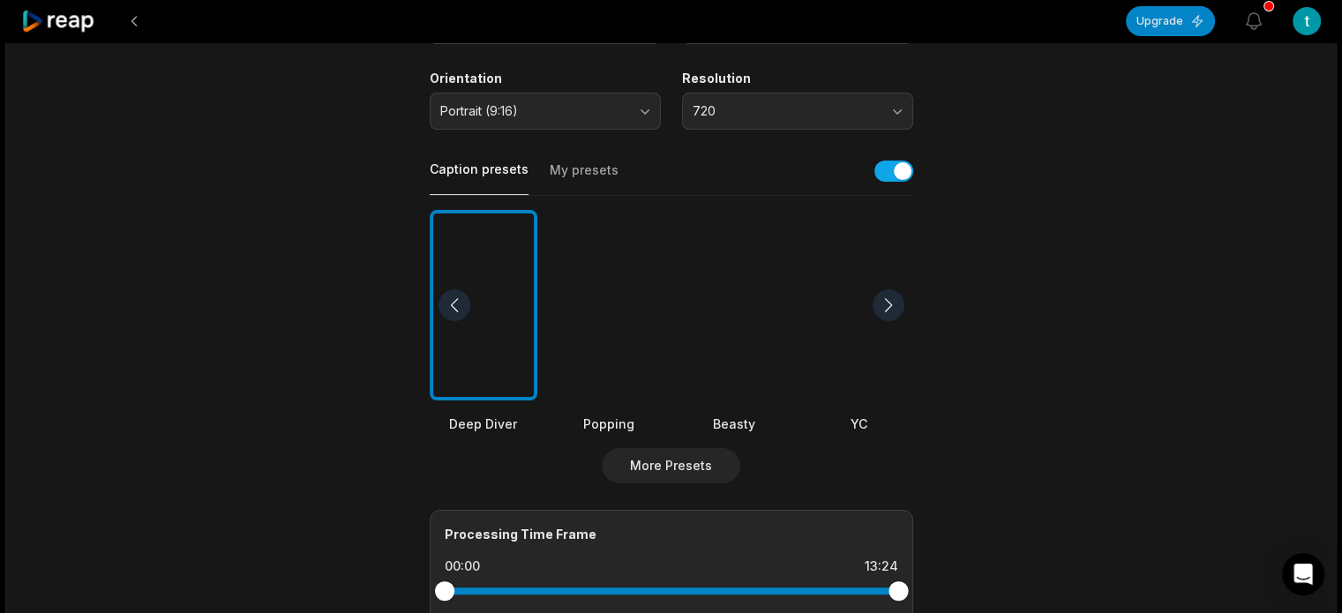
click at [735, 272] on div at bounding box center [734, 305] width 108 height 191
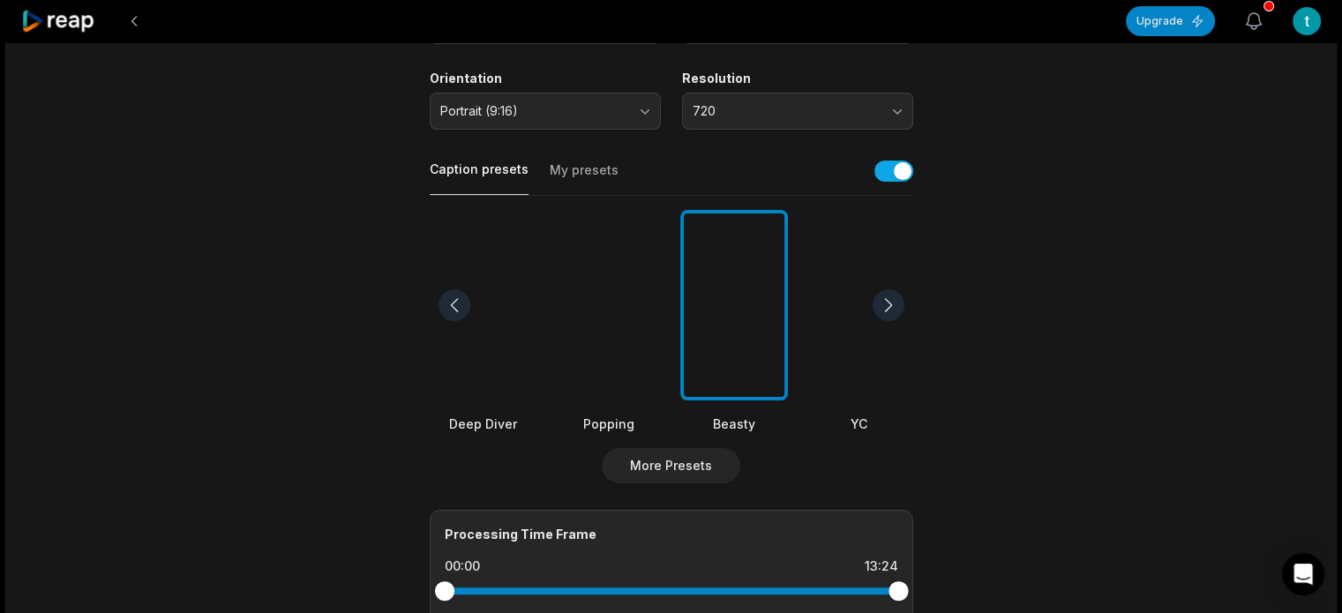
click at [1259, 20] on icon "button" at bounding box center [1254, 21] width 15 height 16
click at [348, 186] on main "13:24 How to Write the Perfect Lotion Formula, like a Professional | Formulatin…" at bounding box center [671, 300] width 854 height 1081
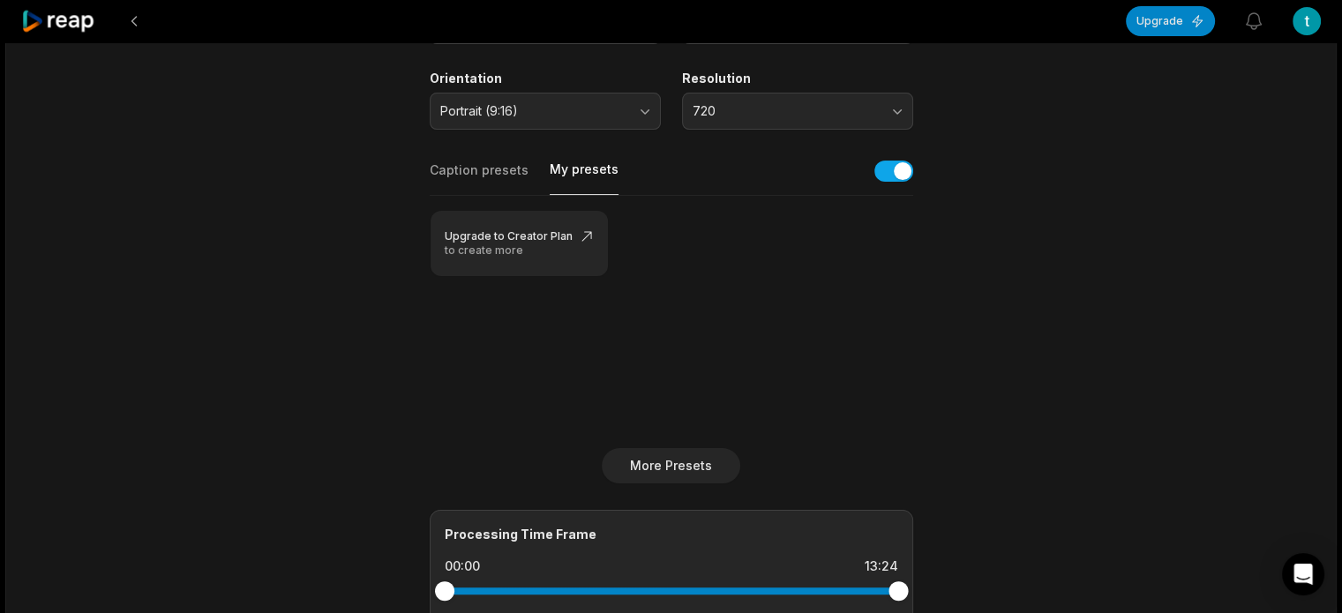
click at [582, 169] on button "My presets" at bounding box center [584, 178] width 69 height 34
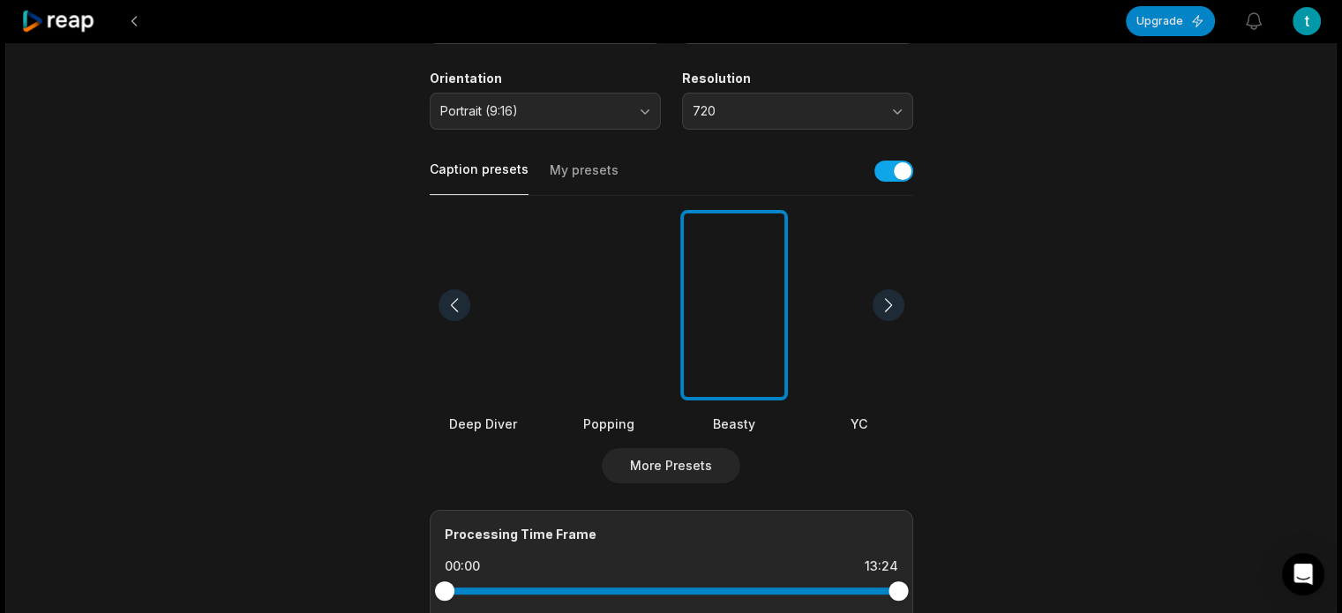
click at [515, 179] on button "Caption presets" at bounding box center [479, 178] width 99 height 34
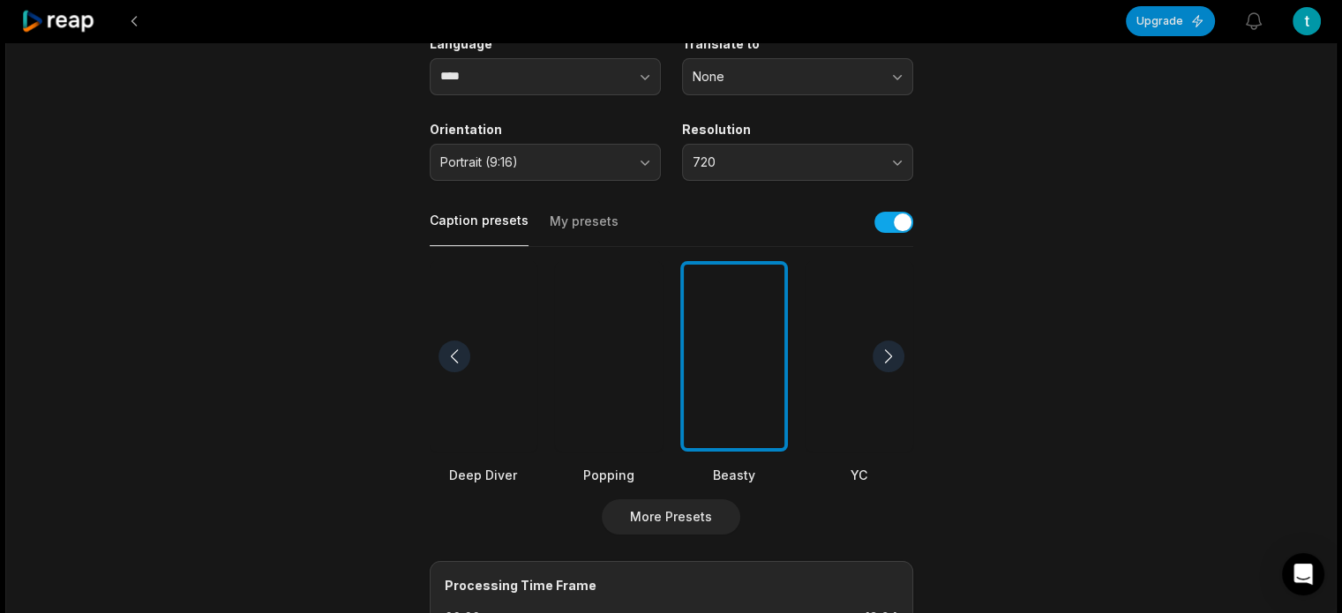
scroll to position [47, 0]
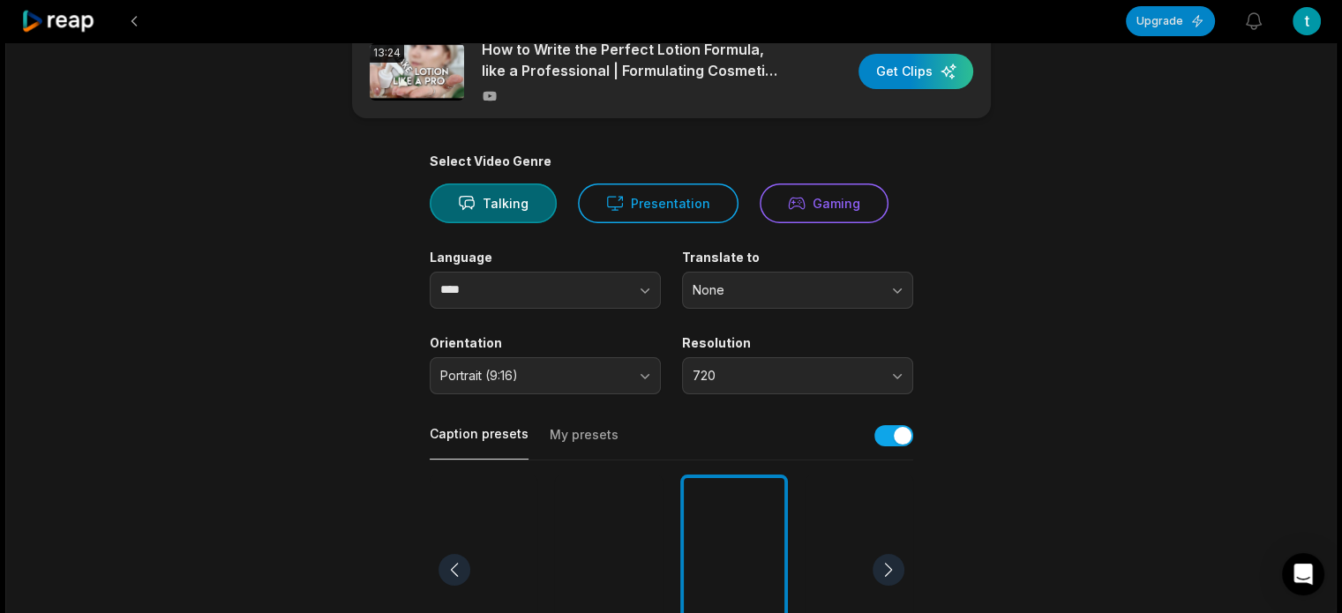
click at [64, 28] on icon at bounding box center [58, 22] width 75 height 24
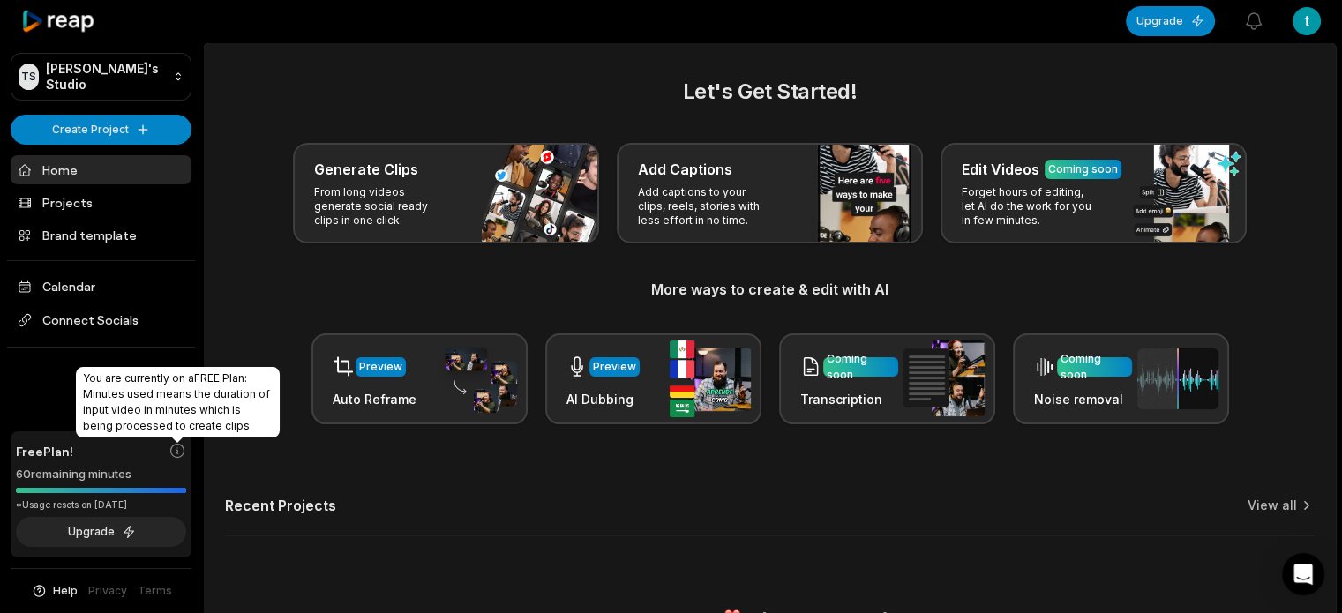
click at [177, 454] on icon at bounding box center [177, 451] width 13 height 13
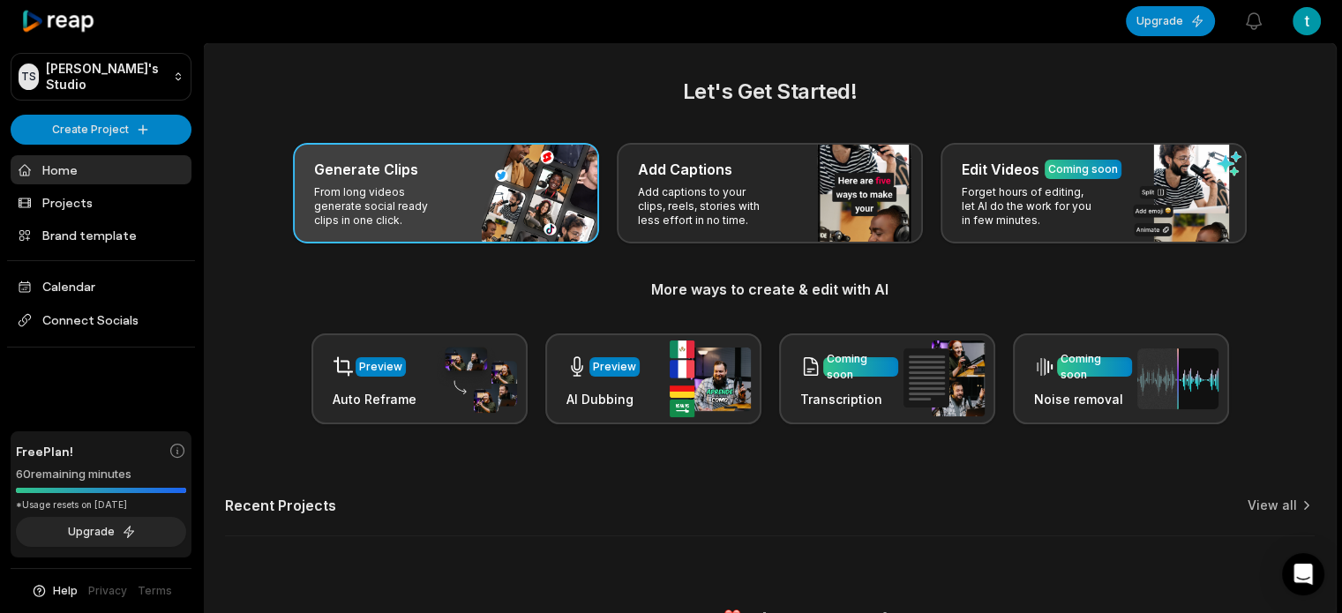
click at [461, 214] on div "Generate Clips From long videos generate social ready clips in one click." at bounding box center [446, 193] width 306 height 101
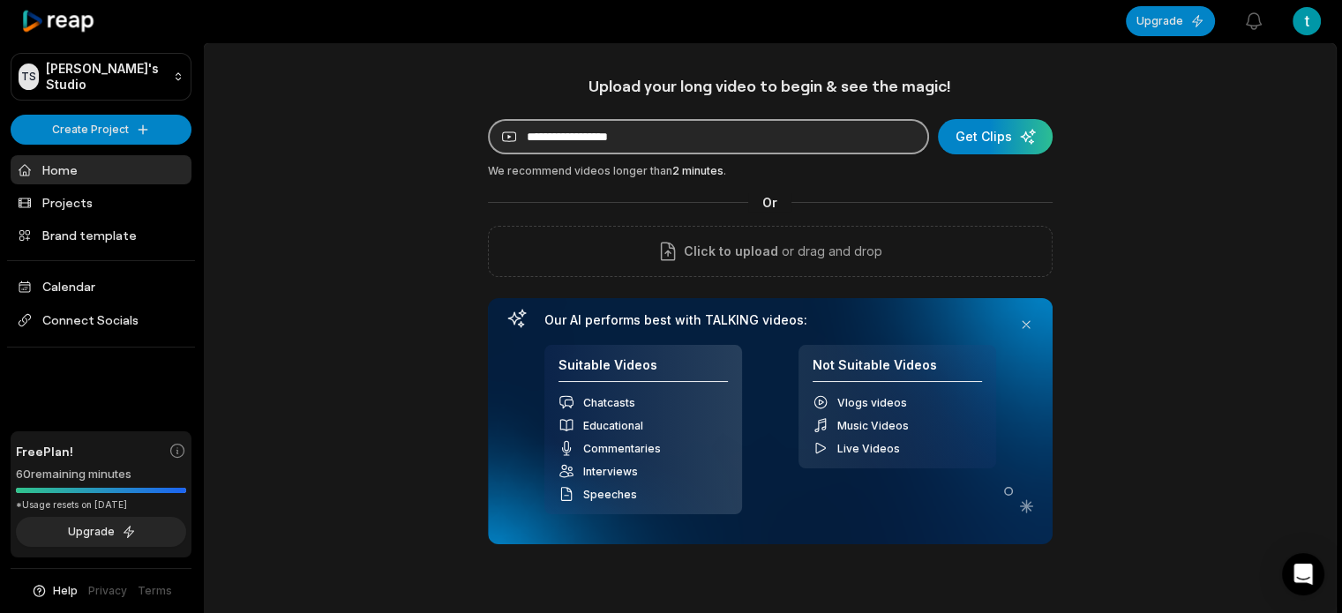
click at [559, 131] on input at bounding box center [708, 136] width 441 height 35
paste input "**********"
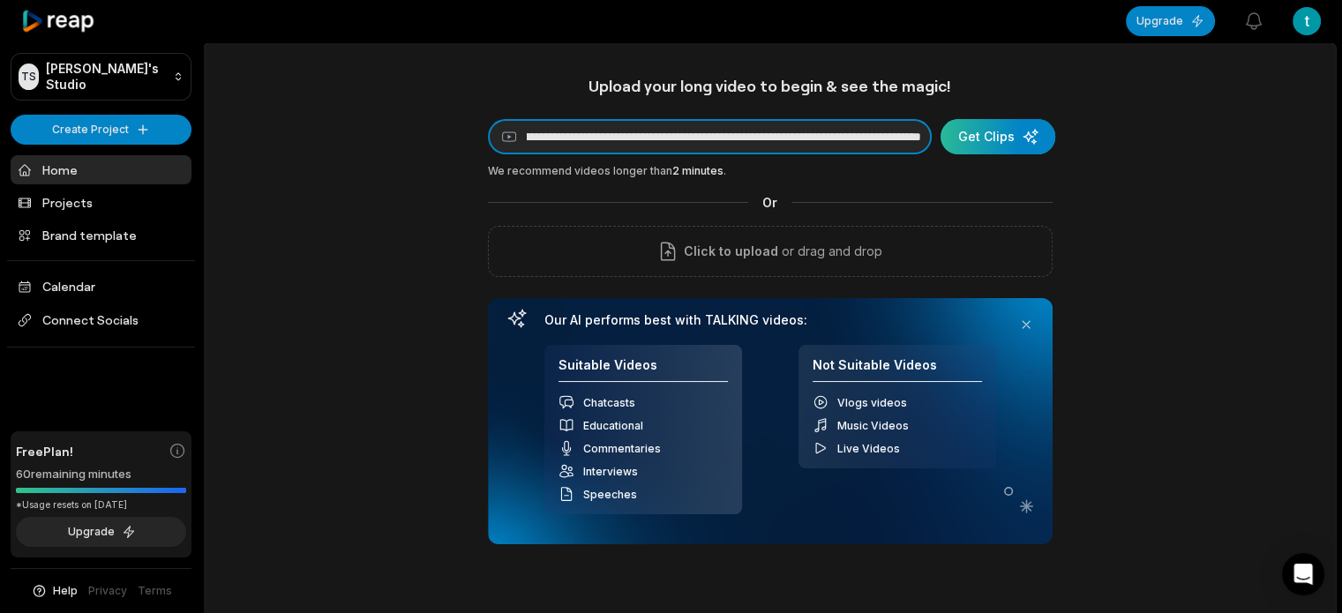
type input "**********"
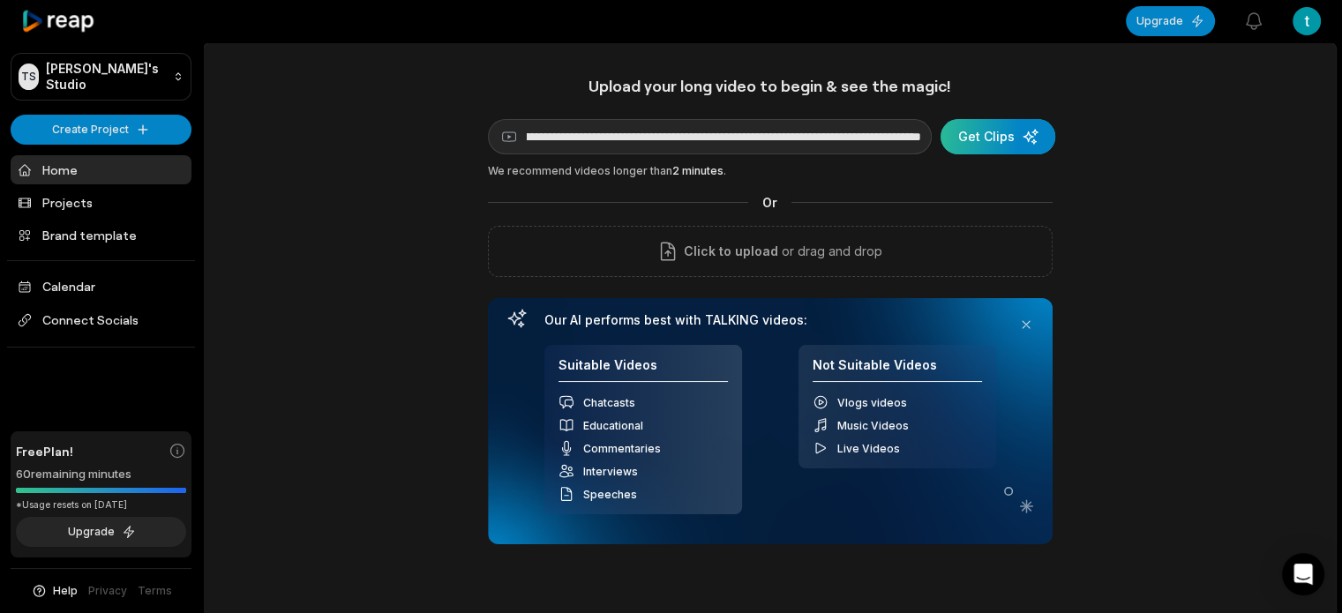
scroll to position [0, 0]
click at [966, 139] on div "submit" at bounding box center [998, 136] width 115 height 35
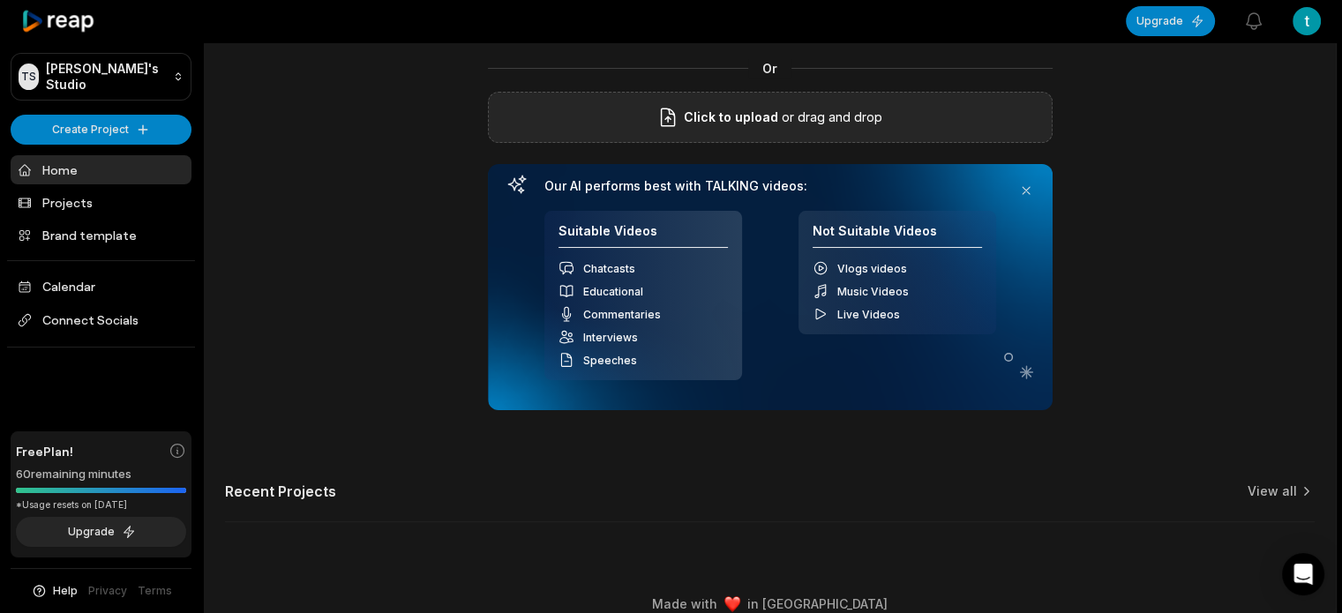
scroll to position [155, 0]
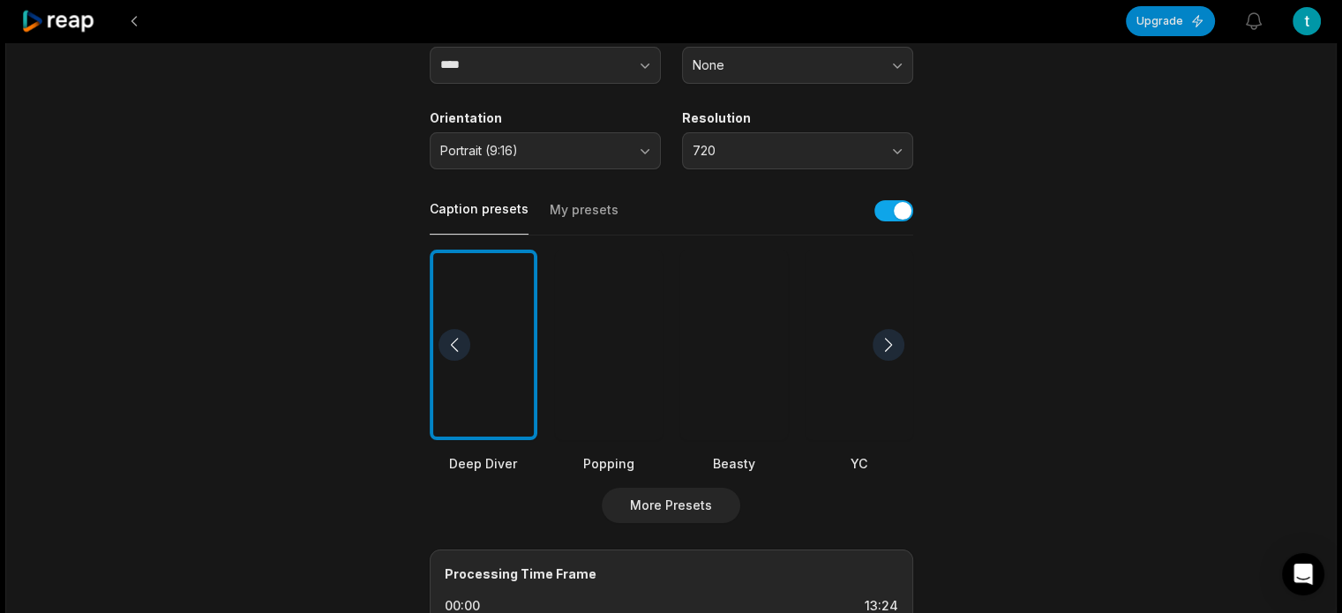
scroll to position [353, 0]
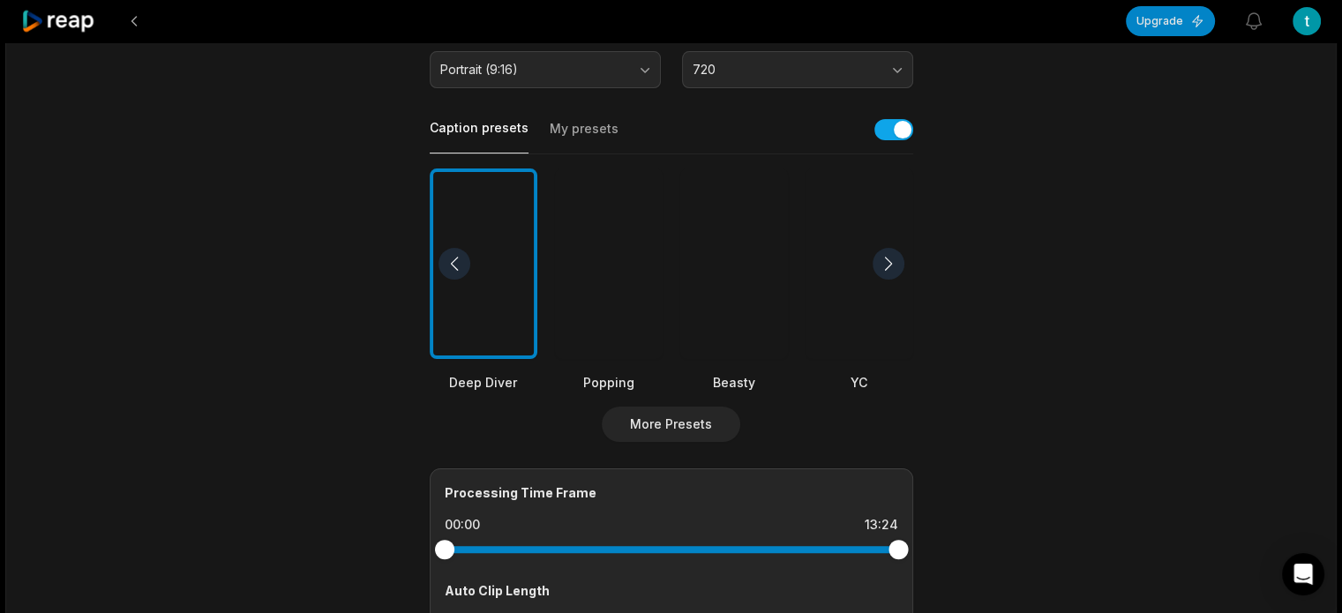
click at [755, 251] on div at bounding box center [734, 264] width 108 height 191
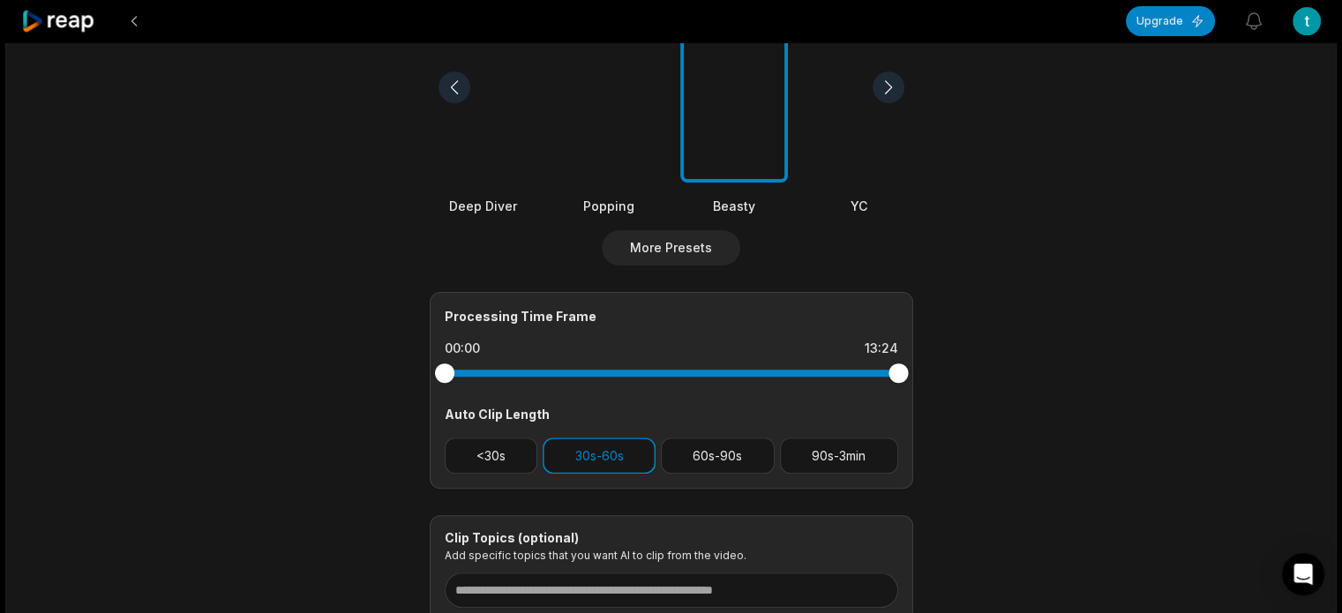
scroll to position [664, 0]
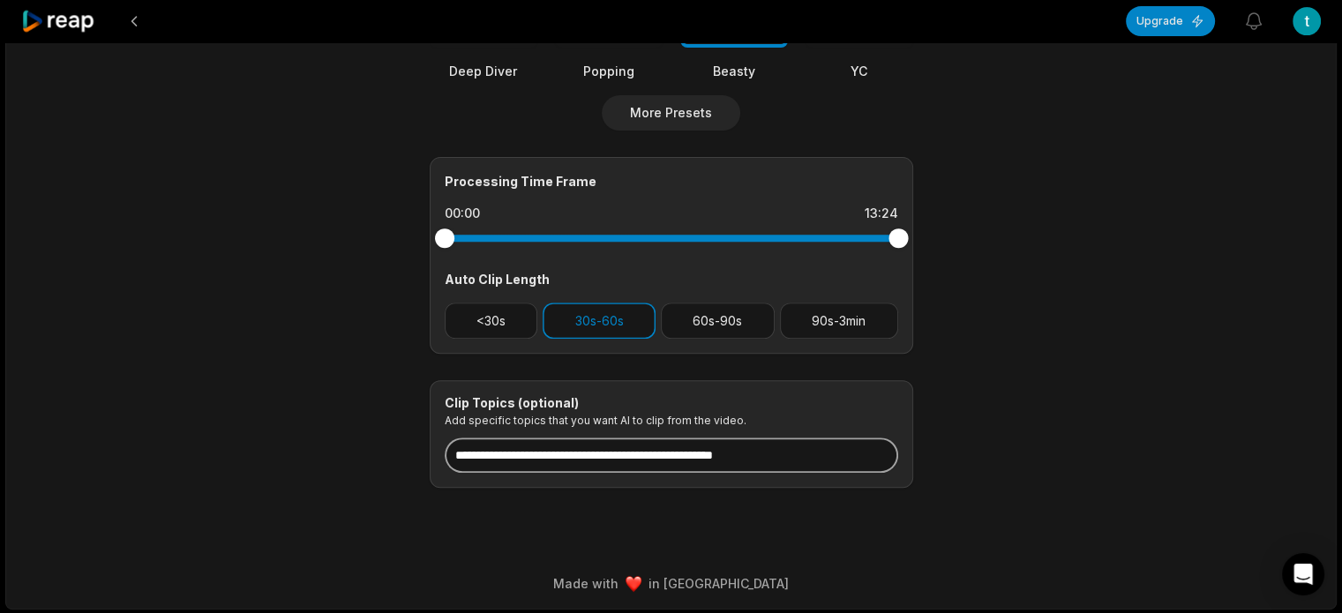
click at [763, 450] on input at bounding box center [672, 455] width 454 height 35
click at [763, 448] on input at bounding box center [672, 455] width 454 height 35
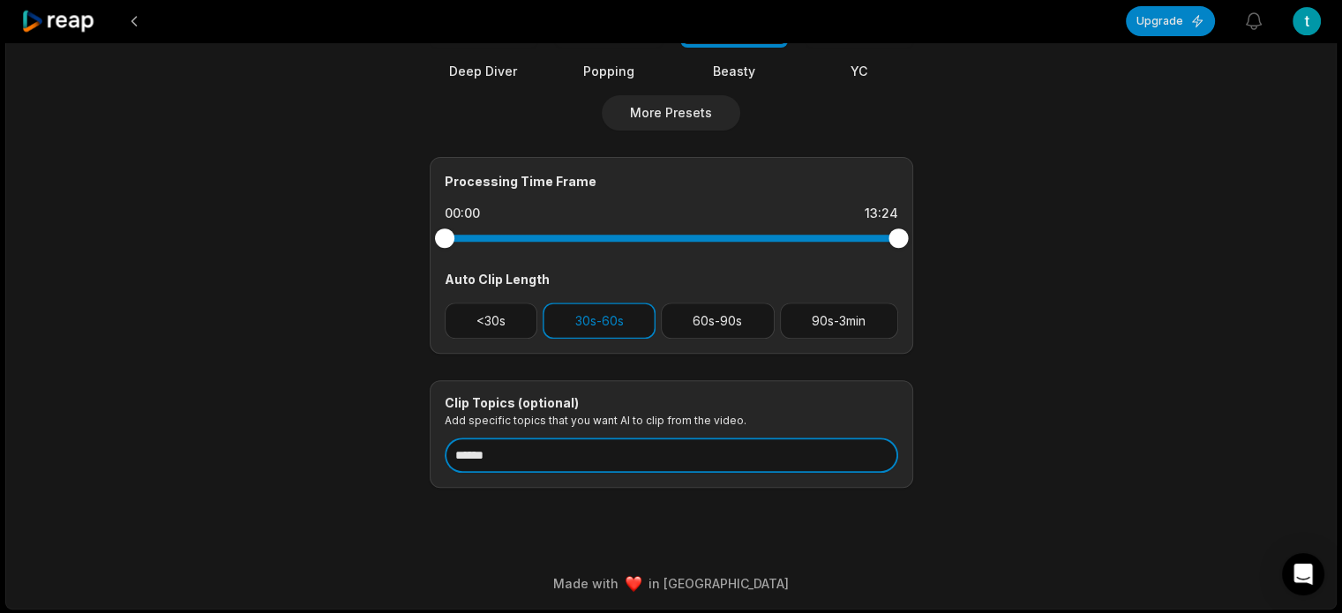
type input "******"
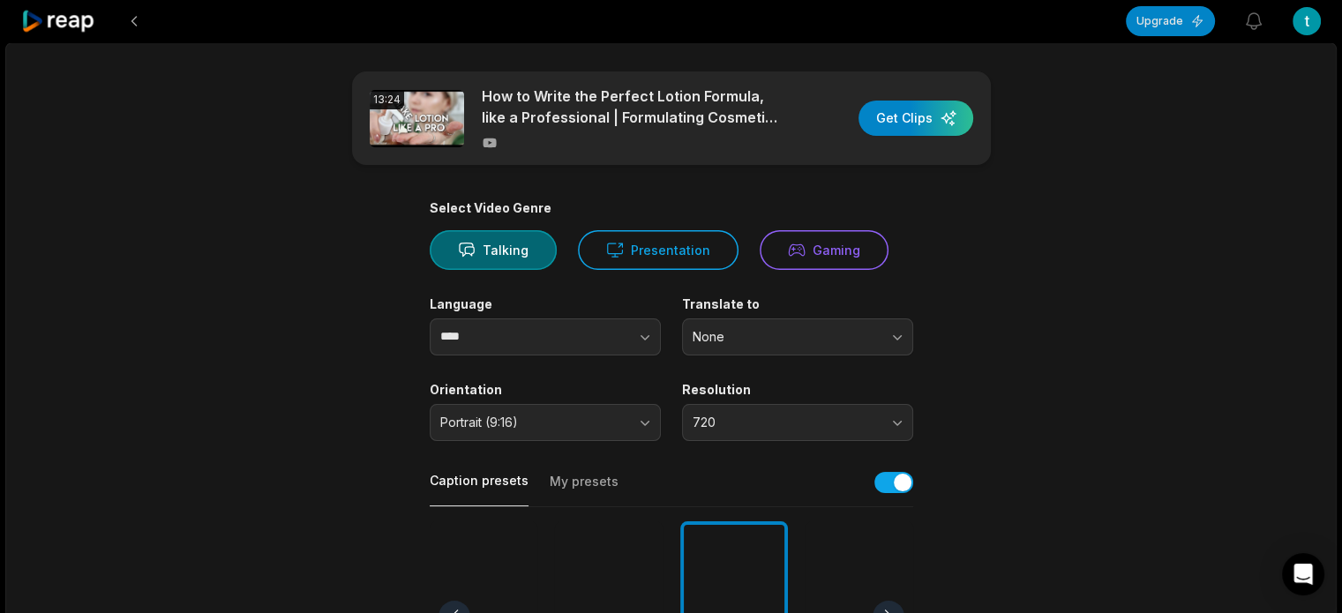
scroll to position [0, 0]
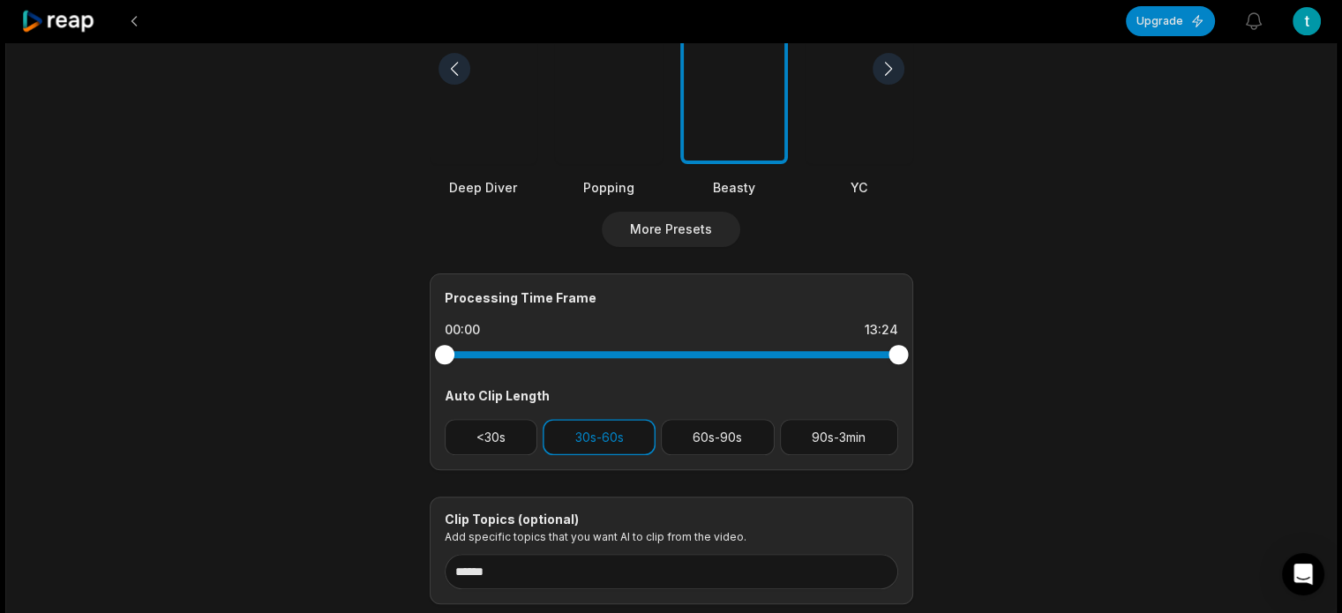
scroll to position [664, 0]
